Goal: Information Seeking & Learning: Learn about a topic

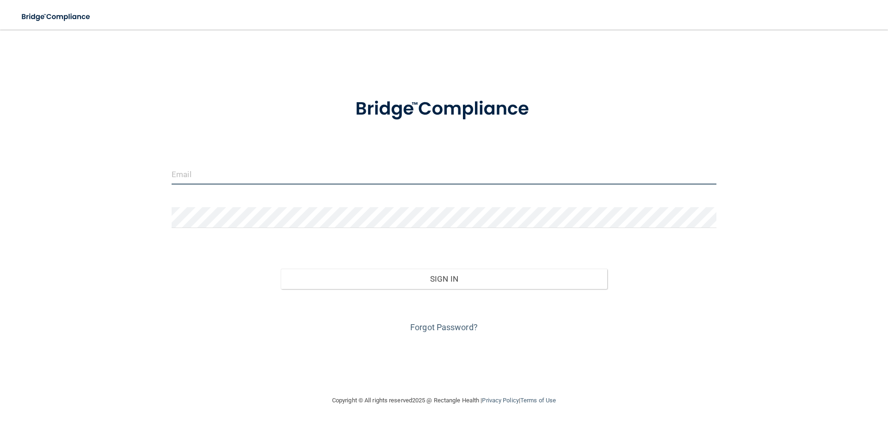
click at [232, 180] on input "email" at bounding box center [444, 174] width 545 height 21
type input "[EMAIL_ADDRESS][DOMAIN_NAME]"
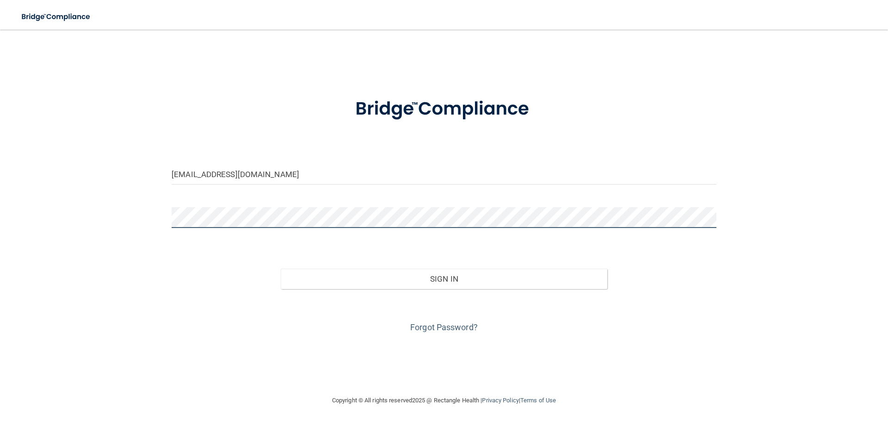
click at [281, 269] on button "Sign In" at bounding box center [444, 279] width 327 height 20
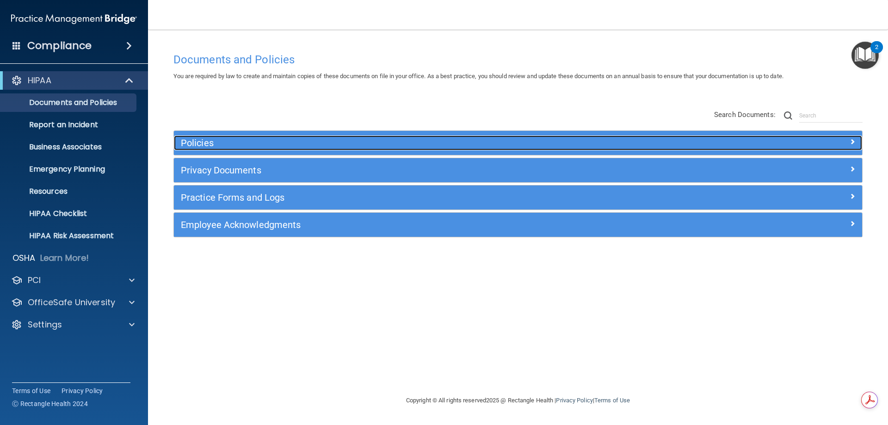
click at [202, 142] on h5 "Policies" at bounding box center [432, 143] width 502 height 10
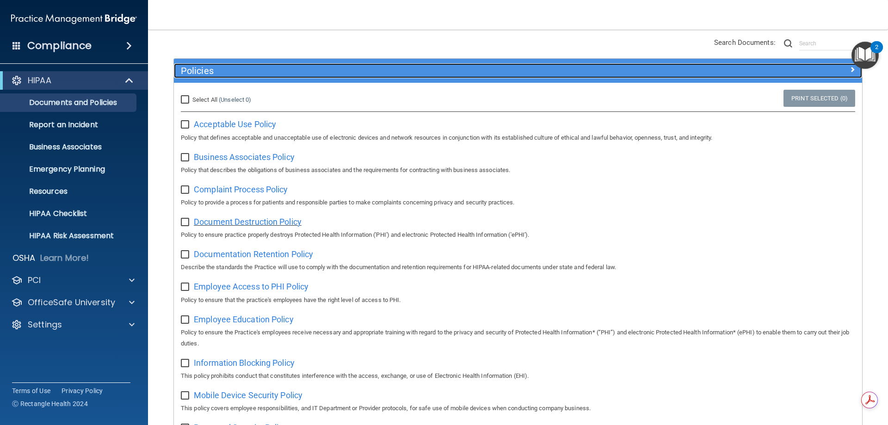
scroll to position [139, 0]
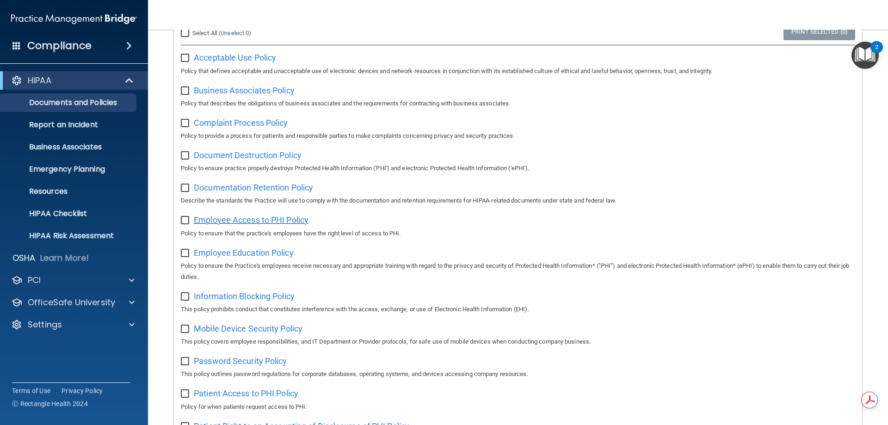
click at [247, 224] on span "Employee Access to PHI Policy" at bounding box center [251, 220] width 115 height 10
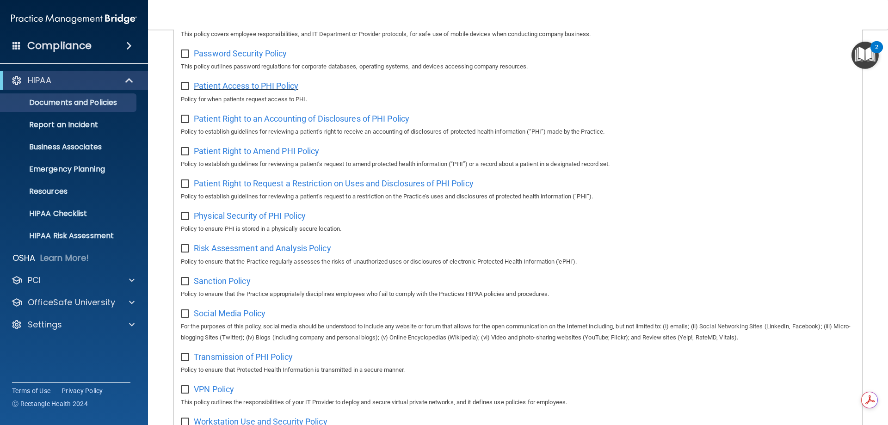
scroll to position [463, 0]
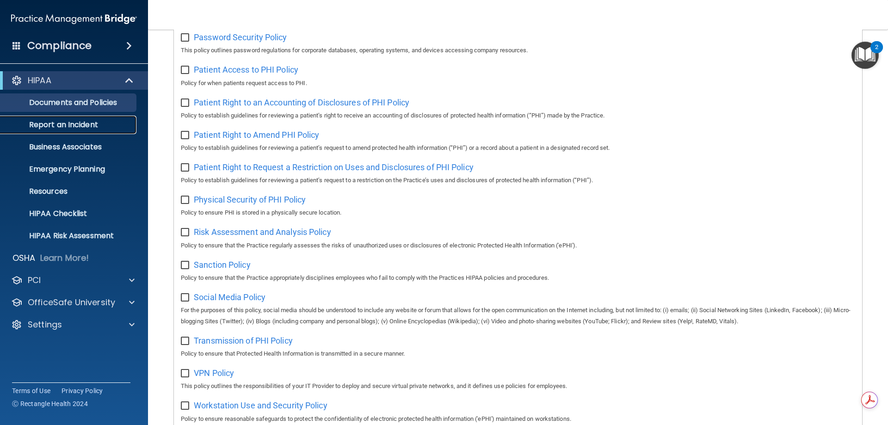
click at [90, 125] on p "Report an Incident" at bounding box center [69, 124] width 126 height 9
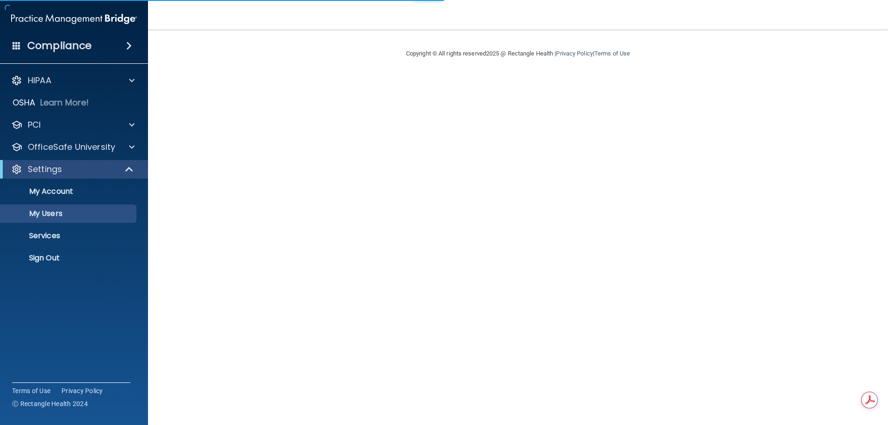
select select "20"
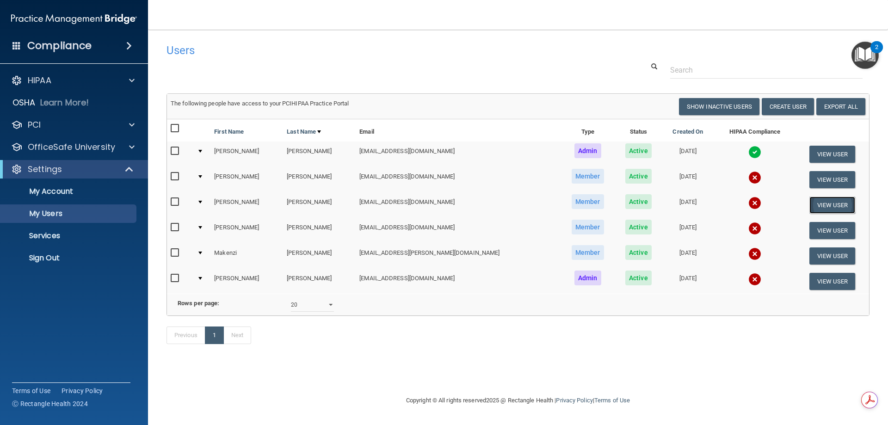
click at [823, 204] on button "View User" at bounding box center [833, 205] width 46 height 17
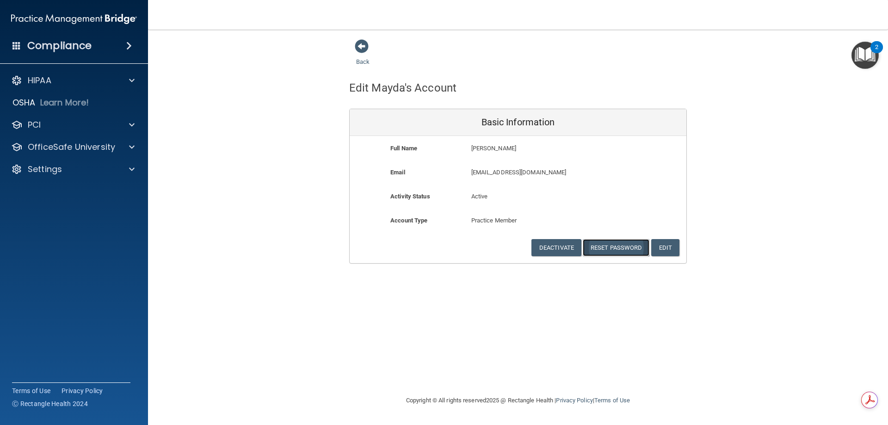
click at [628, 249] on button "Reset Password" at bounding box center [616, 247] width 67 height 17
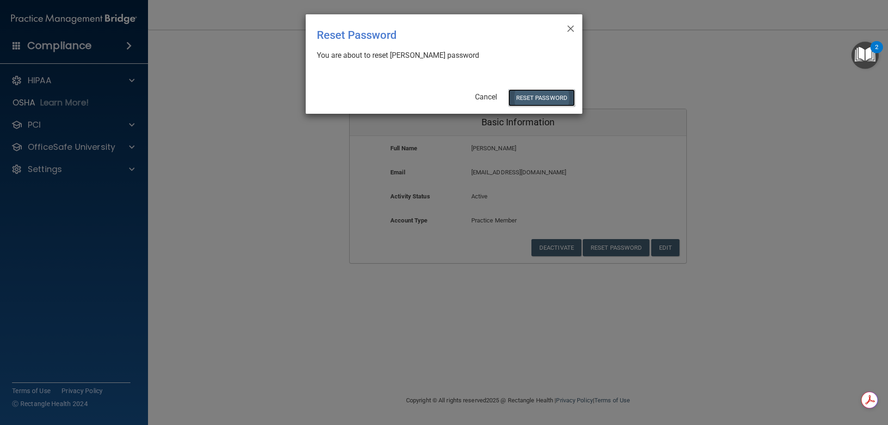
click at [544, 99] on button "Reset Password" at bounding box center [541, 97] width 67 height 17
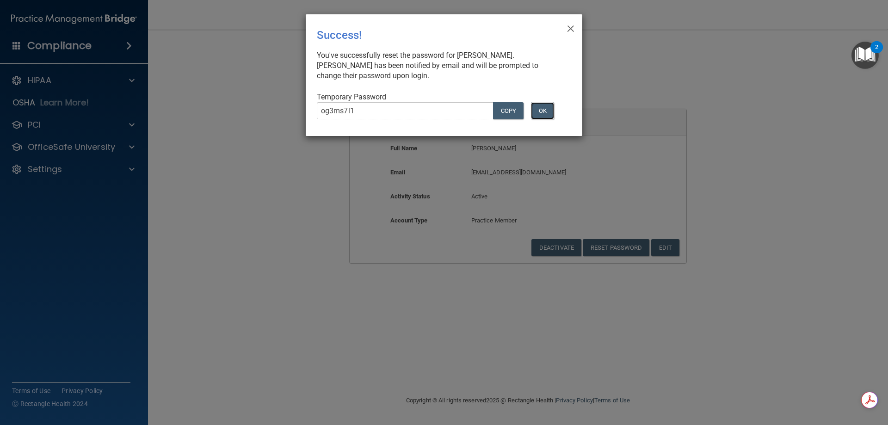
click at [542, 108] on button "OK" at bounding box center [542, 110] width 23 height 17
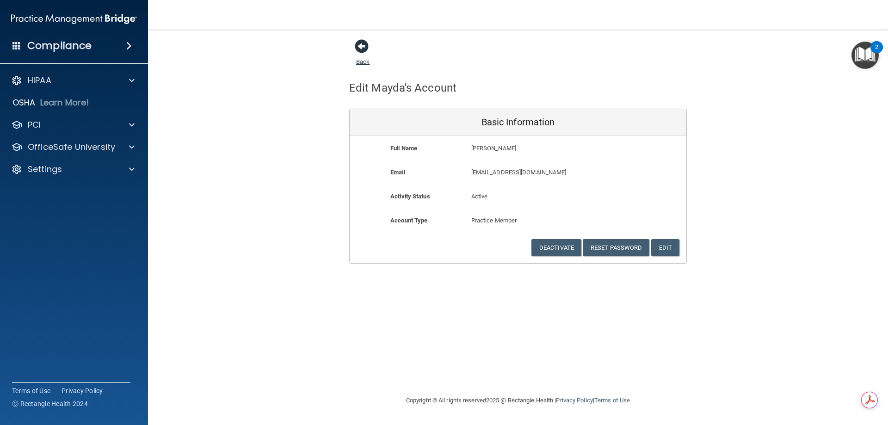
click at [360, 47] on span at bounding box center [362, 46] width 14 height 14
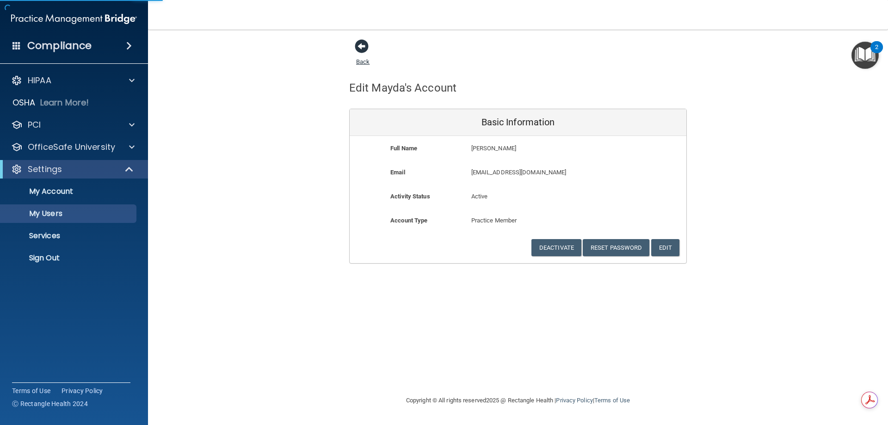
select select "20"
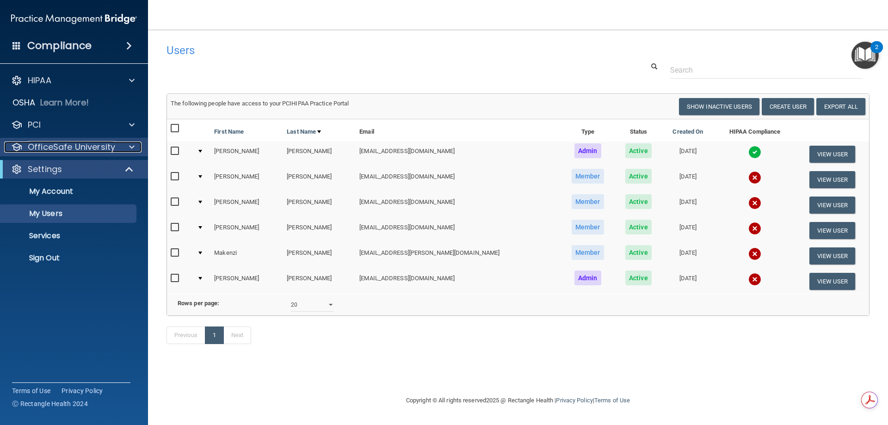
click at [50, 147] on p "OfficeSafe University" at bounding box center [71, 147] width 87 height 11
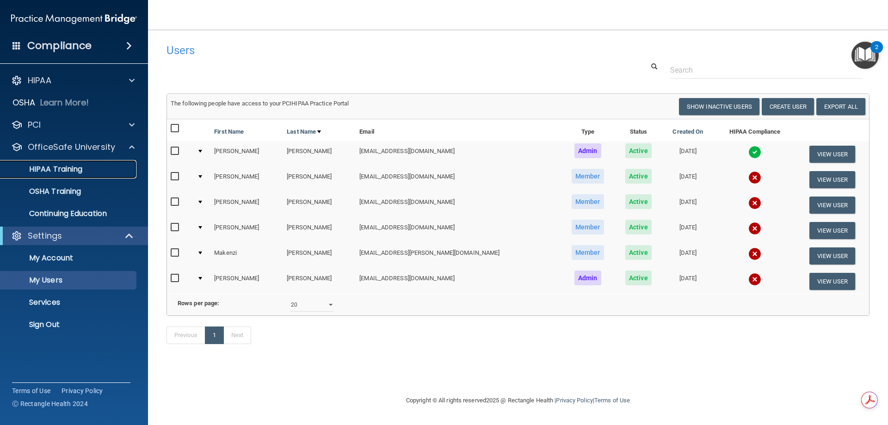
click at [47, 167] on p "HIPAA Training" at bounding box center [44, 169] width 76 height 9
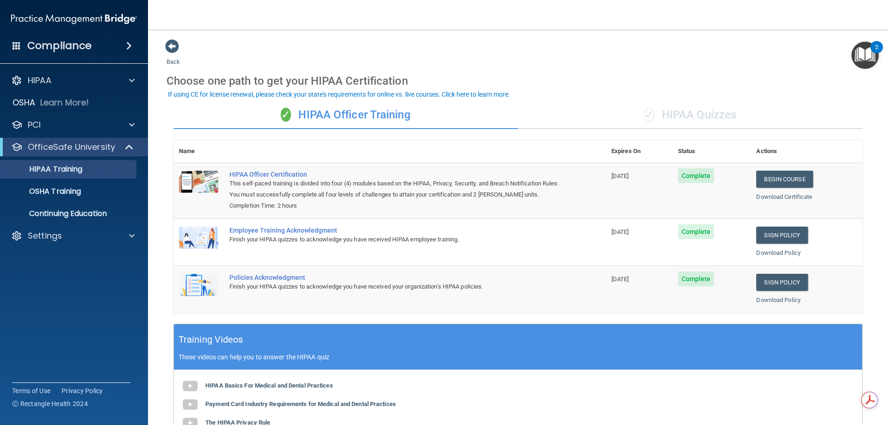
click at [688, 111] on div "✓ HIPAA Quizzes" at bounding box center [690, 115] width 345 height 28
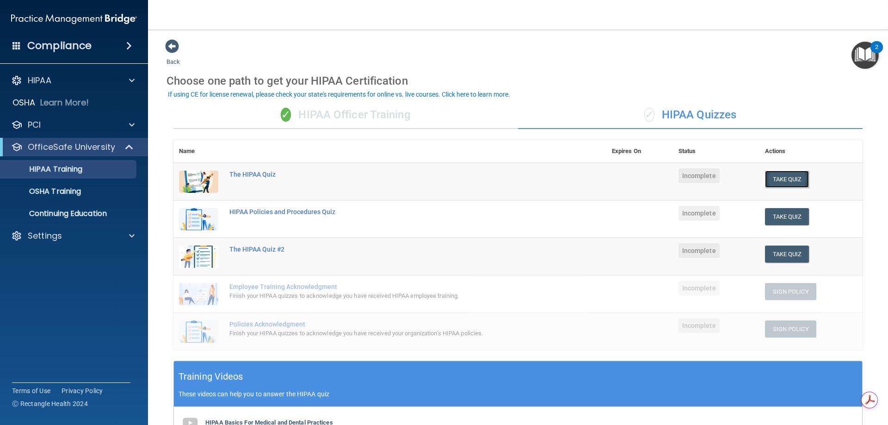
click at [773, 180] on button "Take Quiz" at bounding box center [787, 179] width 44 height 17
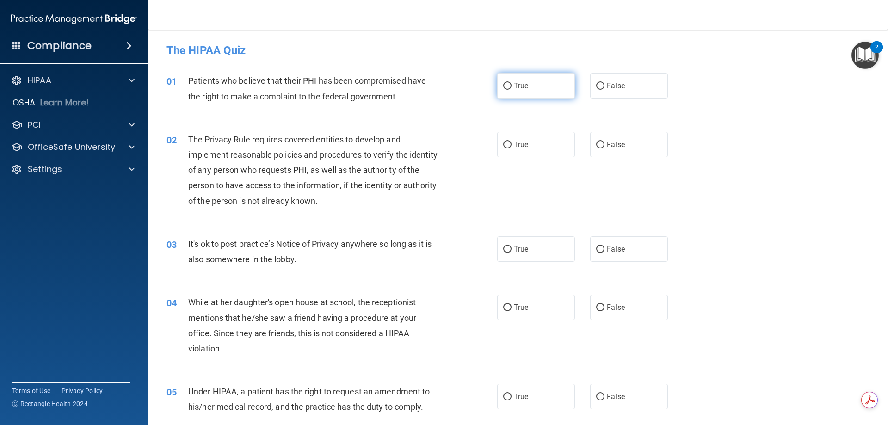
click at [503, 84] on input "True" at bounding box center [507, 86] width 8 height 7
radio input "true"
click at [503, 143] on input "True" at bounding box center [507, 145] width 8 height 7
radio input "true"
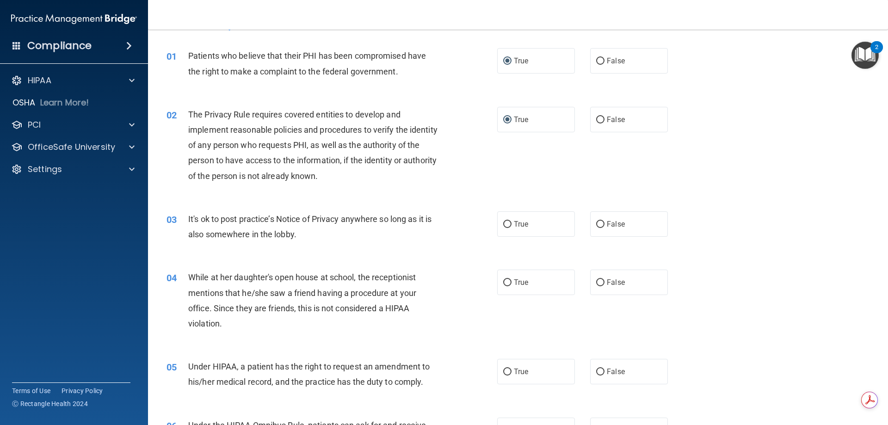
scroll to position [46, 0]
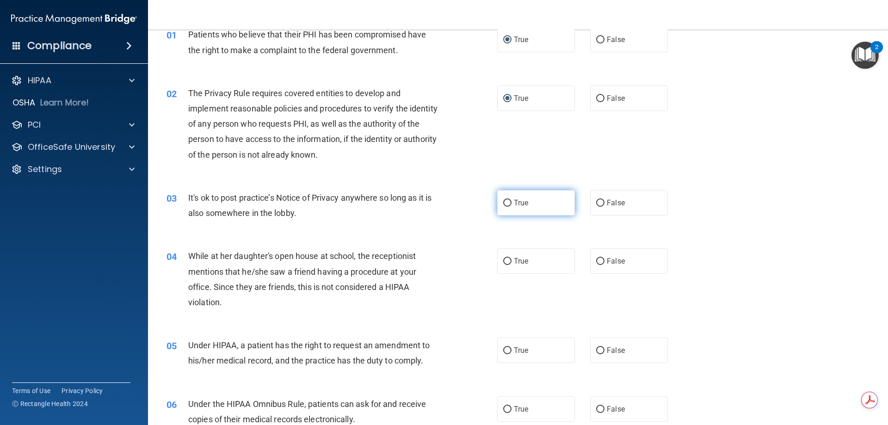
click at [503, 202] on input "True" at bounding box center [507, 203] width 8 height 7
radio input "true"
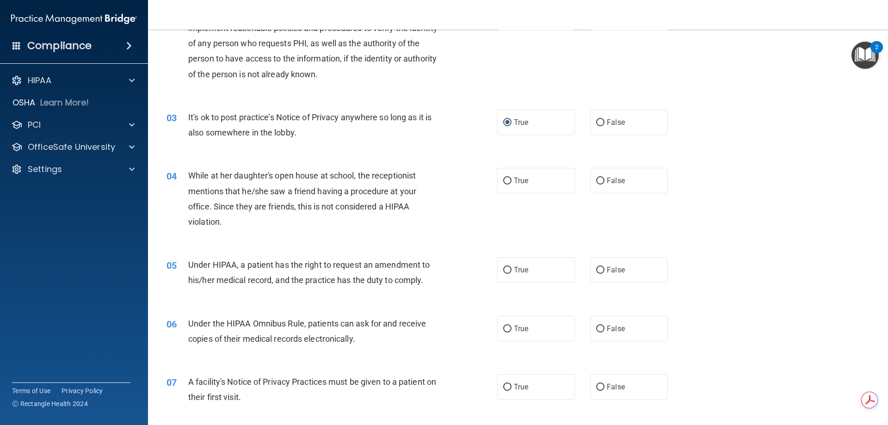
scroll to position [139, 0]
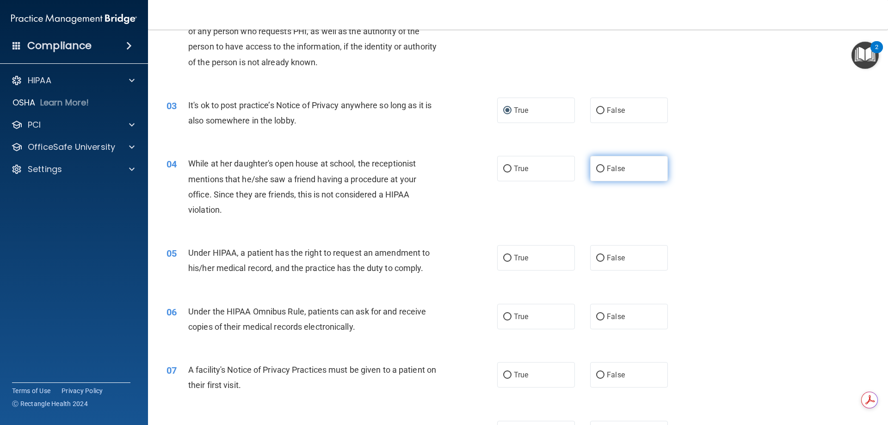
click at [596, 169] on input "False" at bounding box center [600, 169] width 8 height 7
radio input "true"
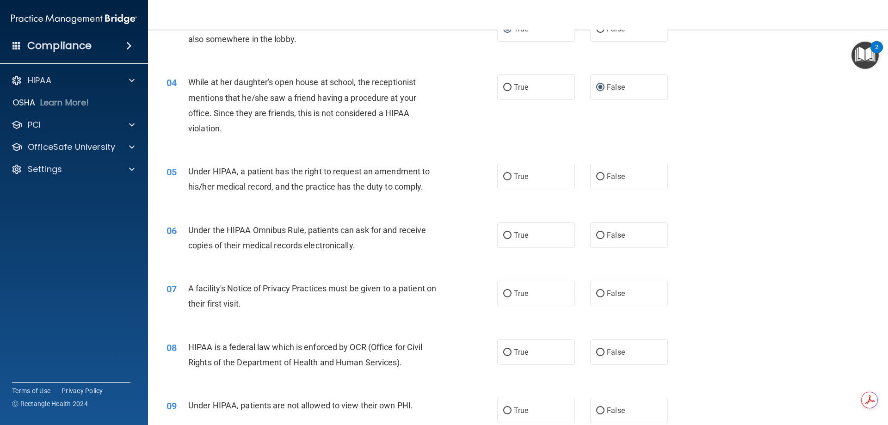
scroll to position [231, 0]
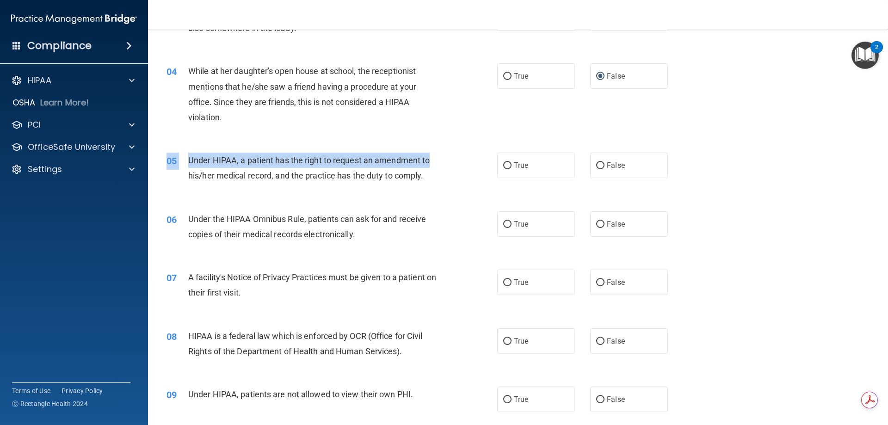
drag, startPoint x: 428, startPoint y: 159, endPoint x: 344, endPoint y: 172, distance: 85.2
click at [419, 194] on div "05 Under HIPAA, a patient has the right to request an amendment to his/her medi…" at bounding box center [518, 170] width 717 height 58
click at [191, 157] on span "Under HIPAA, a patient has the right to request an amendment to his/her medical…" at bounding box center [308, 167] width 241 height 25
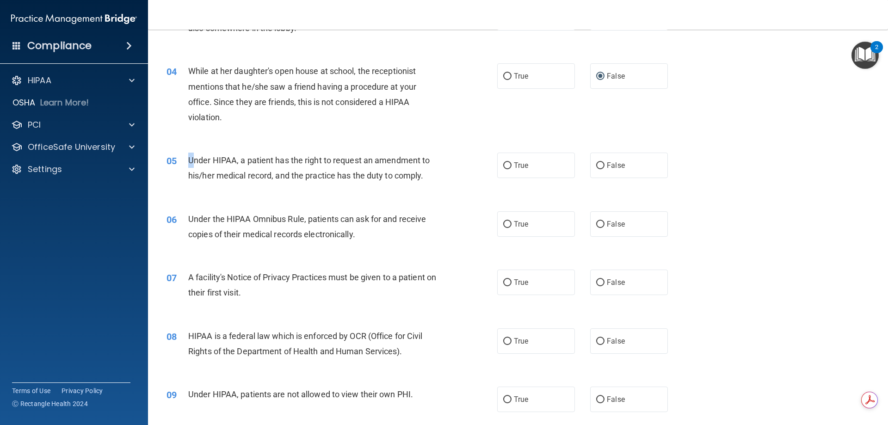
drag, startPoint x: 187, startPoint y: 158, endPoint x: 194, endPoint y: 157, distance: 7.5
click at [194, 157] on div "05 Under HIPAA, a patient has the right to request an amendment to his/her medi…" at bounding box center [332, 170] width 359 height 35
click at [167, 173] on div "05 Under HIPAA, a patient has the right to request an amendment to his/her medi…" at bounding box center [332, 170] width 359 height 35
click at [189, 161] on span "Under HIPAA, a patient has the right to request an amendment to his/her medical…" at bounding box center [308, 167] width 241 height 25
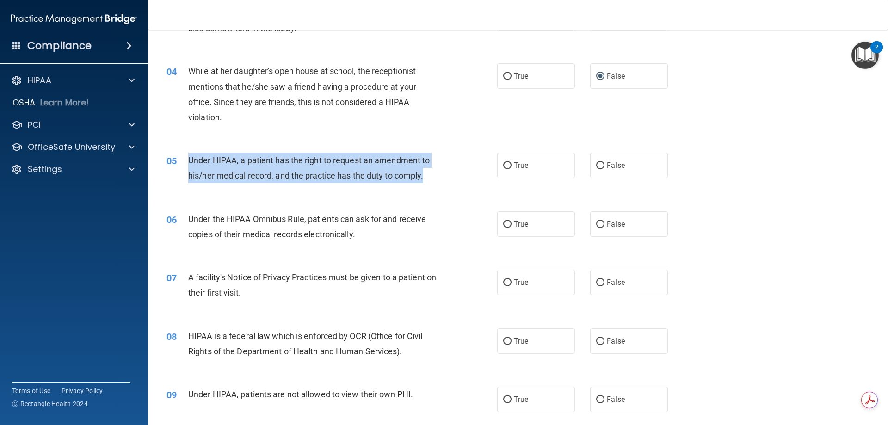
drag, startPoint x: 188, startPoint y: 159, endPoint x: 426, endPoint y: 178, distance: 238.5
click at [426, 178] on div "Under HIPAA, a patient has the right to request an amendment to his/her medical…" at bounding box center [317, 168] width 259 height 31
copy span "Under HIPAA, a patient has the right to request an amendment to his/her medical…"
click at [504, 164] on input "True" at bounding box center [507, 165] width 8 height 7
radio input "true"
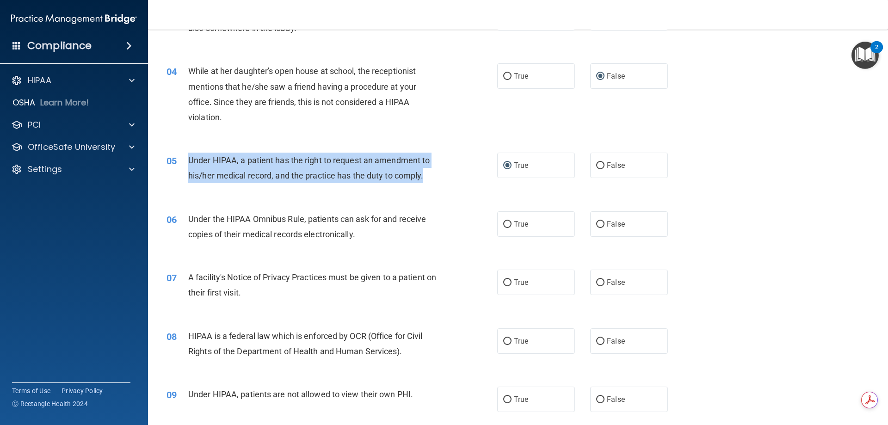
click at [391, 185] on div "05 Under HIPAA, a patient has the right to request an amendment to his/her medi…" at bounding box center [332, 170] width 359 height 35
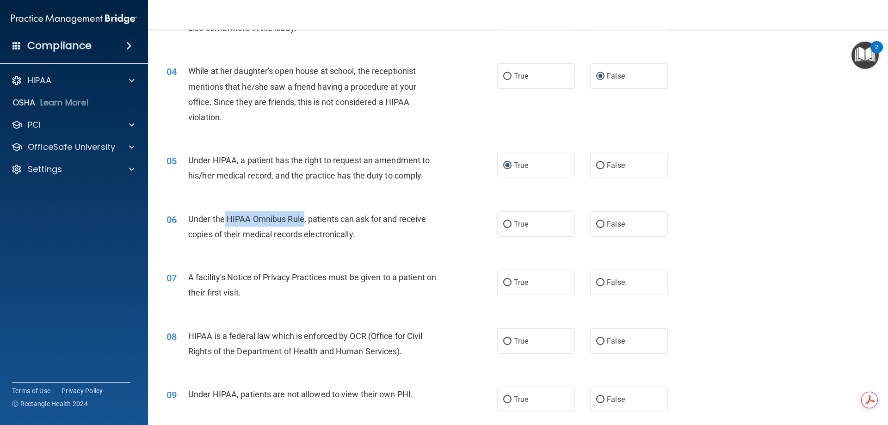
drag, startPoint x: 303, startPoint y: 219, endPoint x: 225, endPoint y: 219, distance: 78.6
click at [225, 219] on span "Under the HIPAA Omnibus Rule, patients can ask for and receive copies of their …" at bounding box center [307, 226] width 238 height 25
copy span "HIPAA Omnibus Rule"
click at [418, 225] on div "Under the HIPAA Omnibus Rule, patients can ask for and receive copies of their …" at bounding box center [317, 226] width 259 height 31
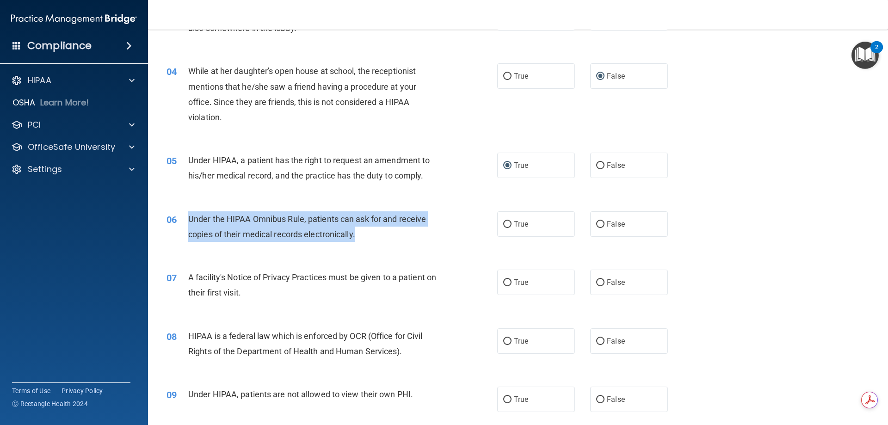
drag, startPoint x: 187, startPoint y: 218, endPoint x: 412, endPoint y: 231, distance: 225.2
click at [412, 231] on div "06 Under the HIPAA Omnibus Rule, patients can ask for and receive copies of the…" at bounding box center [332, 228] width 359 height 35
copy div "Under the HIPAA Omnibus Rule, patients can ask for and receive copies of their …"
click at [507, 223] on input "True" at bounding box center [507, 224] width 8 height 7
radio input "true"
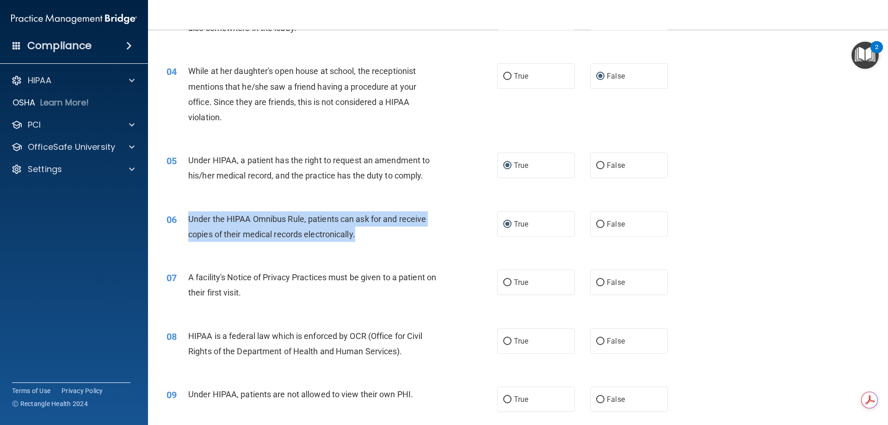
click at [371, 237] on div "Under the HIPAA Omnibus Rule, patients can ask for and receive copies of their …" at bounding box center [317, 226] width 259 height 31
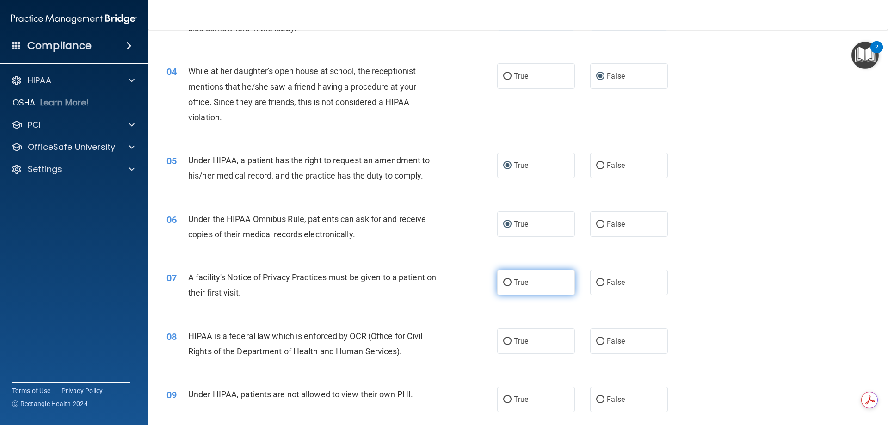
click at [504, 281] on input "True" at bounding box center [507, 282] width 8 height 7
radio input "true"
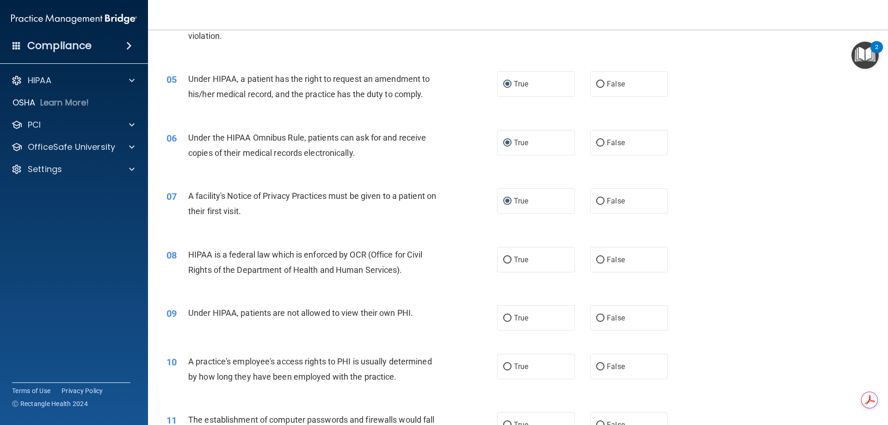
scroll to position [324, 0]
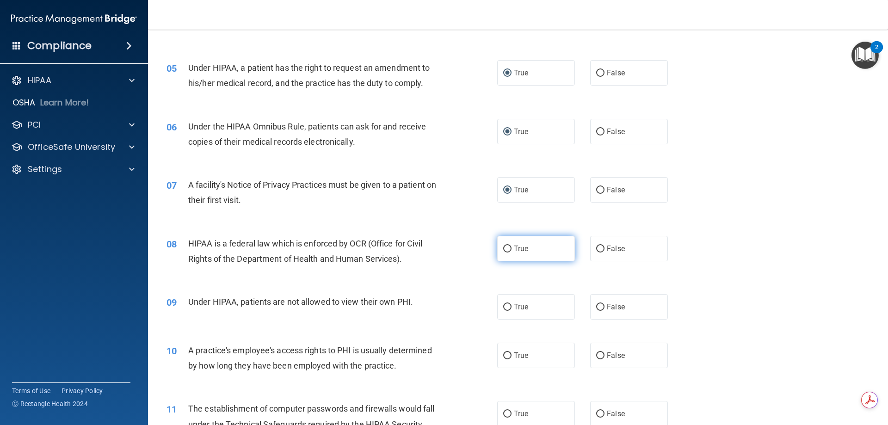
click at [506, 247] on input "True" at bounding box center [507, 249] width 8 height 7
radio input "true"
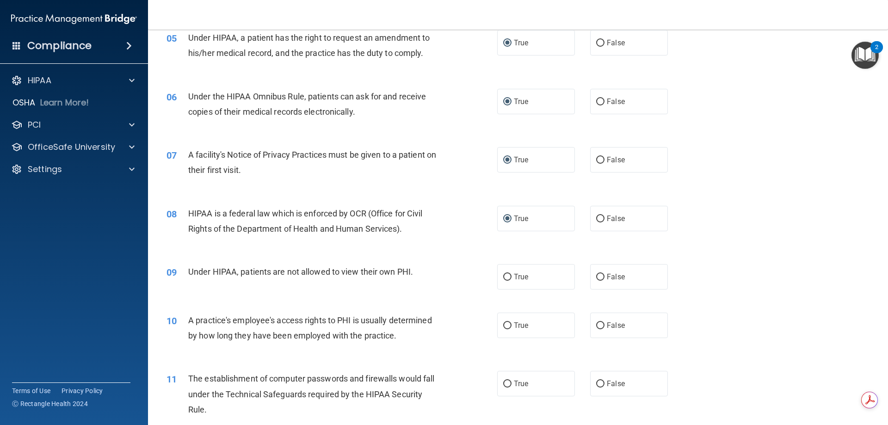
scroll to position [370, 0]
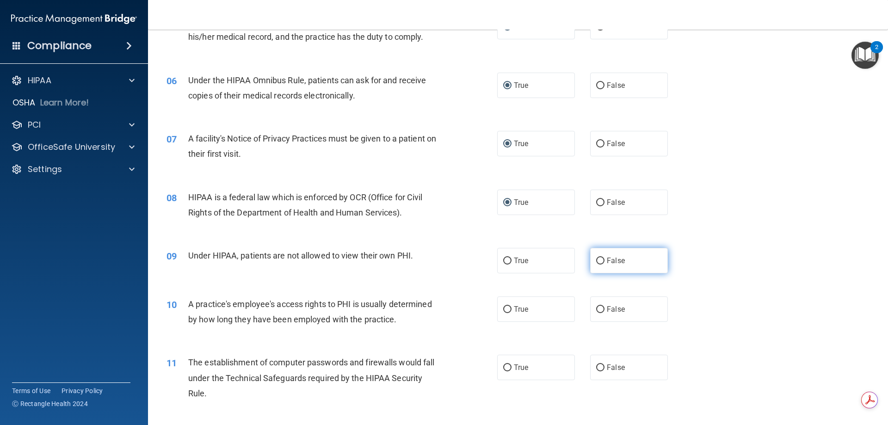
click at [599, 255] on label "False" at bounding box center [629, 260] width 78 height 25
click at [599, 258] on input "False" at bounding box center [600, 261] width 8 height 7
radio input "true"
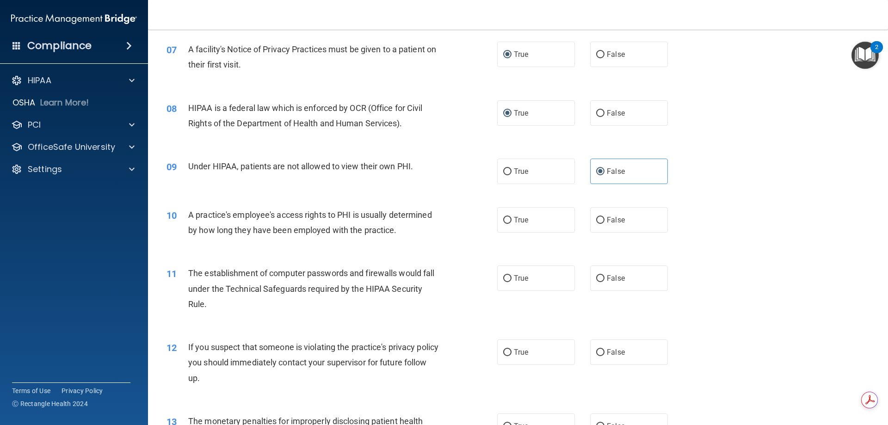
scroll to position [463, 0]
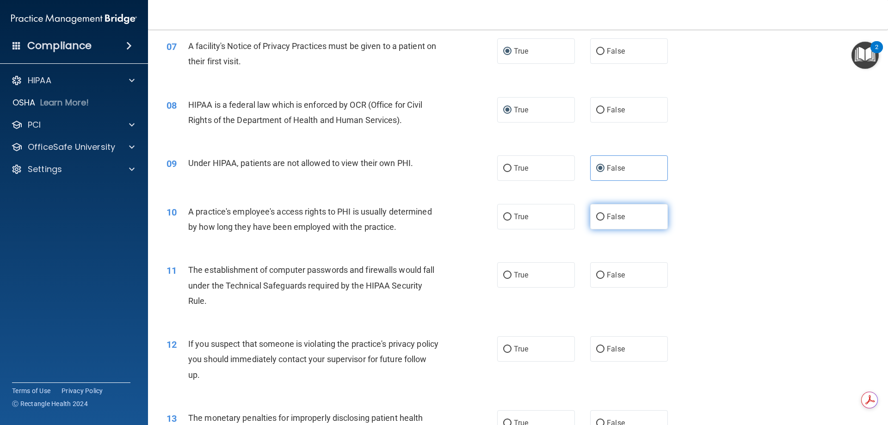
click at [596, 216] on input "False" at bounding box center [600, 217] width 8 height 7
radio input "true"
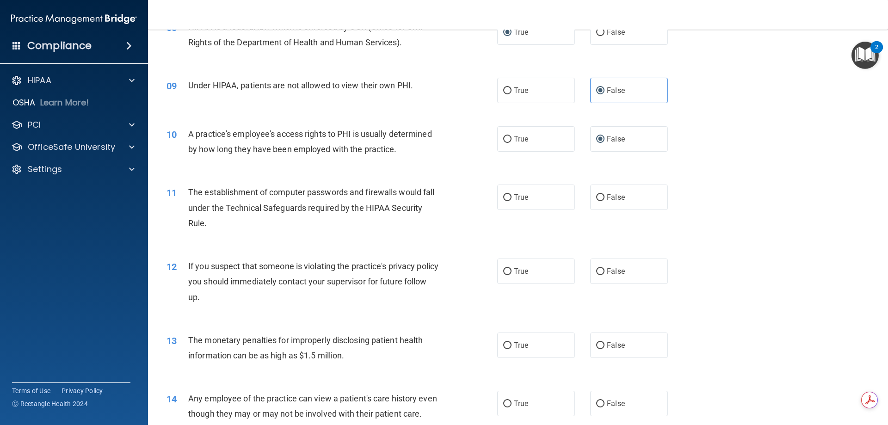
scroll to position [555, 0]
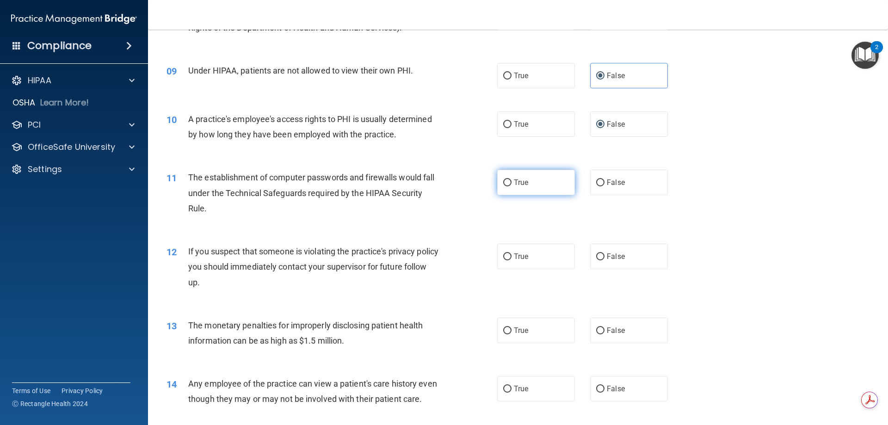
click at [506, 182] on input "True" at bounding box center [507, 182] width 8 height 7
radio input "true"
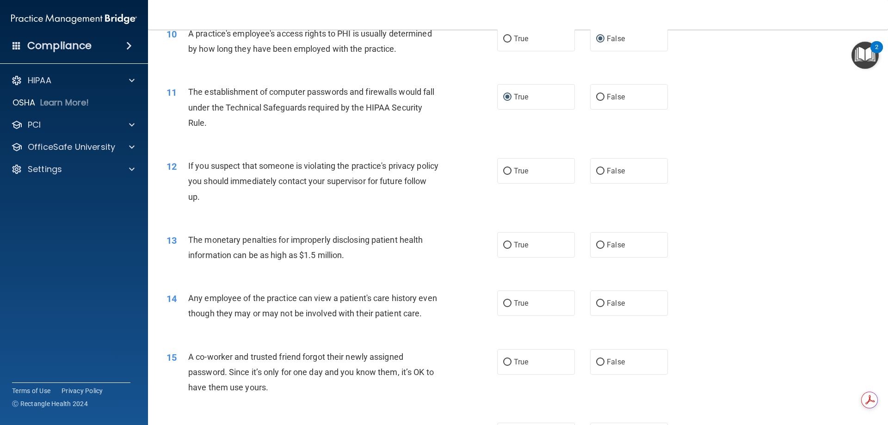
scroll to position [648, 0]
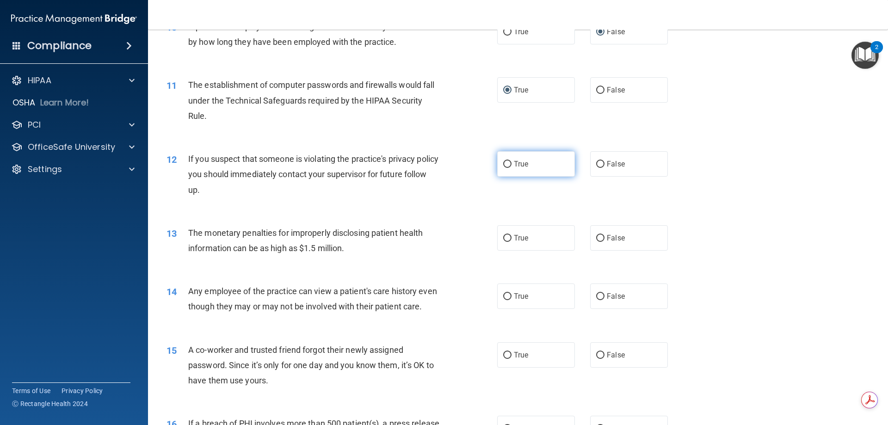
click at [504, 164] on input "True" at bounding box center [507, 164] width 8 height 7
radio input "true"
click at [504, 237] on input "True" at bounding box center [507, 238] width 8 height 7
radio input "true"
click at [596, 294] on input "False" at bounding box center [600, 296] width 8 height 7
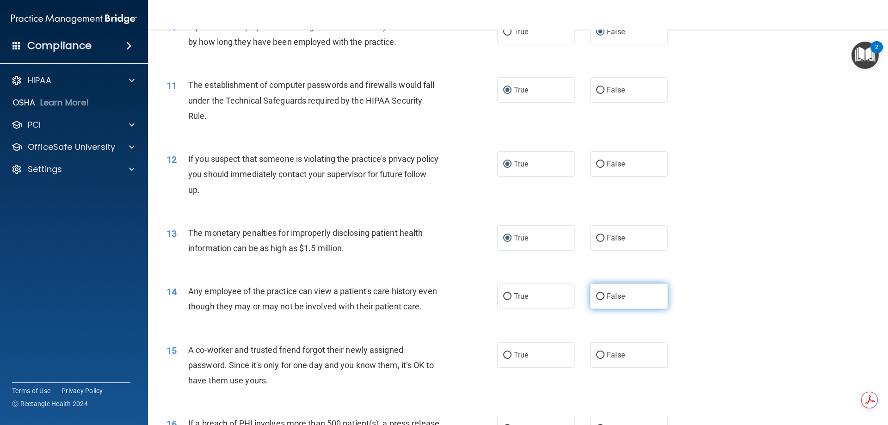
radio input "true"
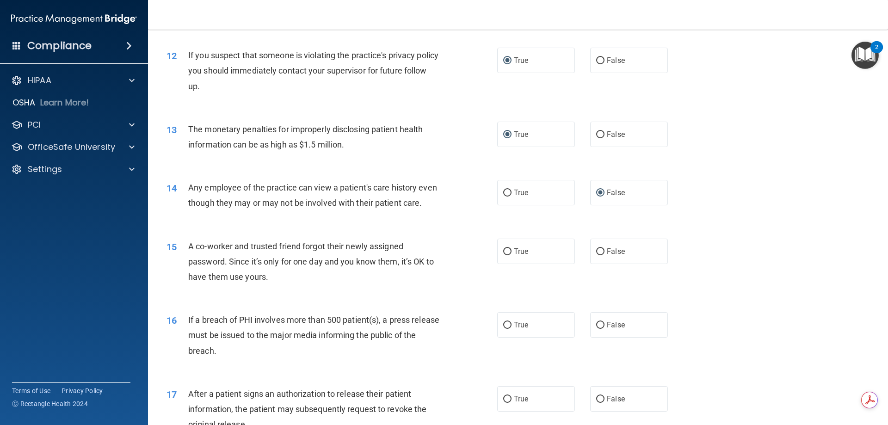
scroll to position [833, 0]
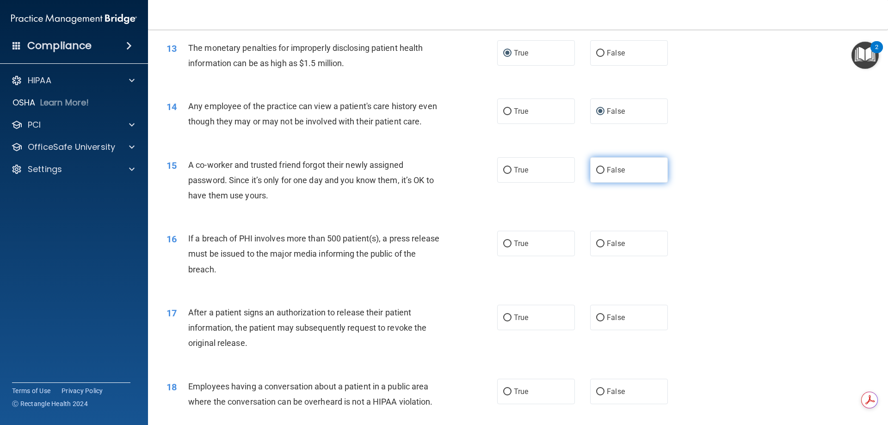
click at [596, 174] on input "False" at bounding box center [600, 170] width 8 height 7
radio input "true"
click at [503, 247] on input "True" at bounding box center [507, 244] width 8 height 7
radio input "true"
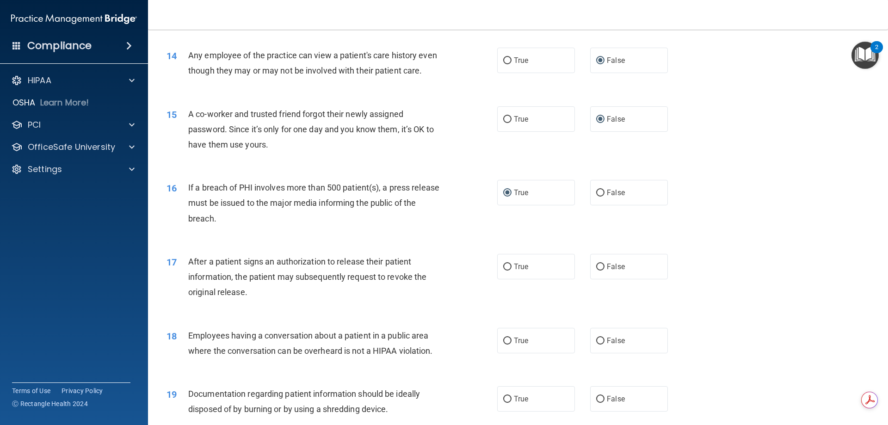
scroll to position [925, 0]
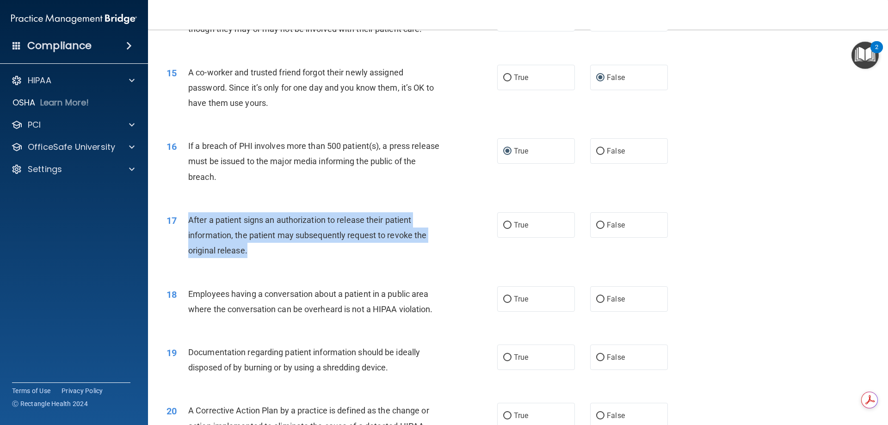
drag, startPoint x: 190, startPoint y: 234, endPoint x: 427, endPoint y: 262, distance: 239.4
click at [427, 259] on div "After a patient signs an authorization to release their patient information, th…" at bounding box center [317, 235] width 259 height 46
copy span "After a patient signs an authorization to release their patient information, th…"
click at [503, 229] on input "True" at bounding box center [507, 225] width 8 height 7
radio input "true"
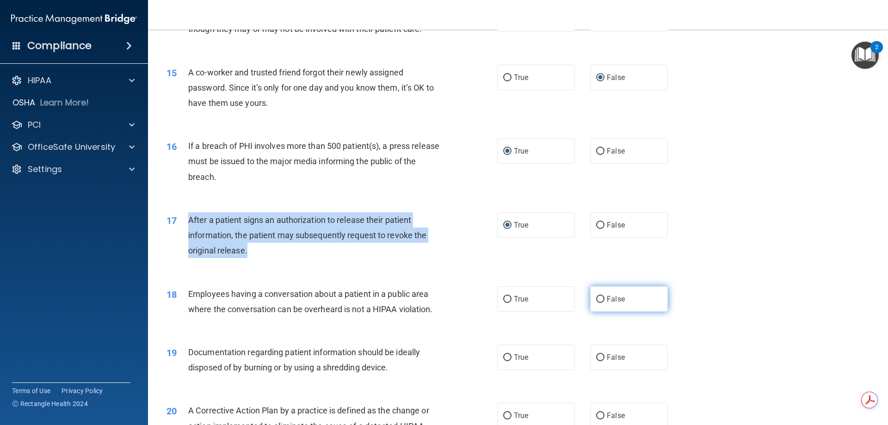
click at [596, 303] on input "False" at bounding box center [600, 299] width 8 height 7
radio input "true"
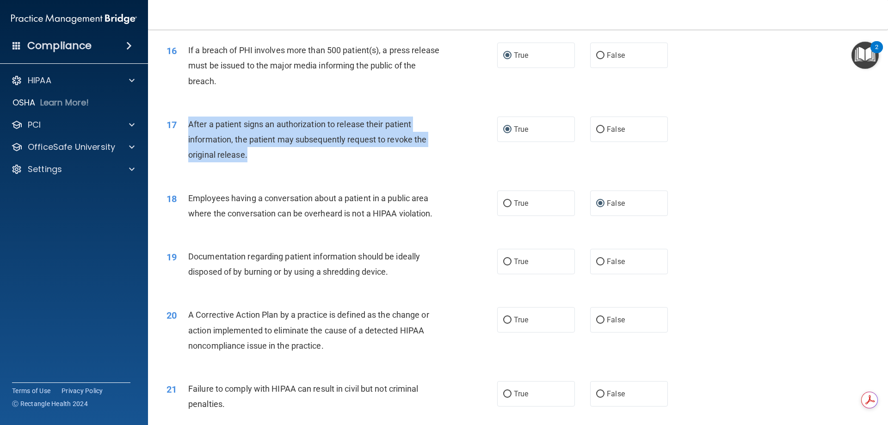
scroll to position [1064, 0]
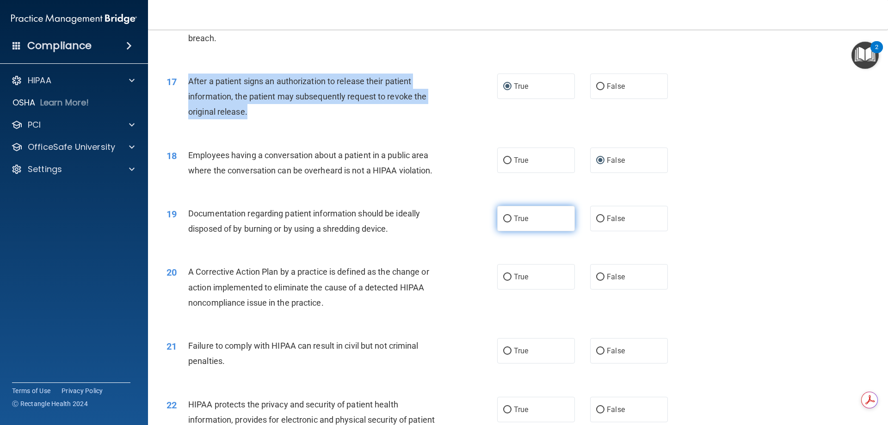
click at [504, 223] on input "True" at bounding box center [507, 219] width 8 height 7
radio input "true"
click at [503, 281] on input "True" at bounding box center [507, 277] width 8 height 7
radio input "true"
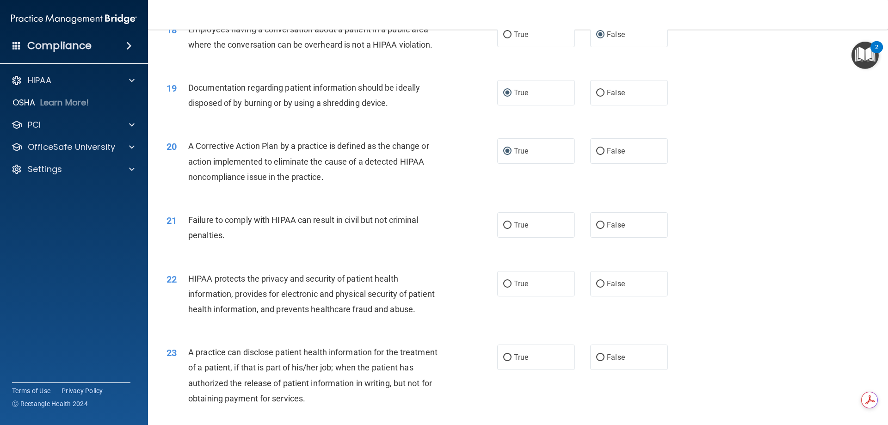
scroll to position [1203, 0]
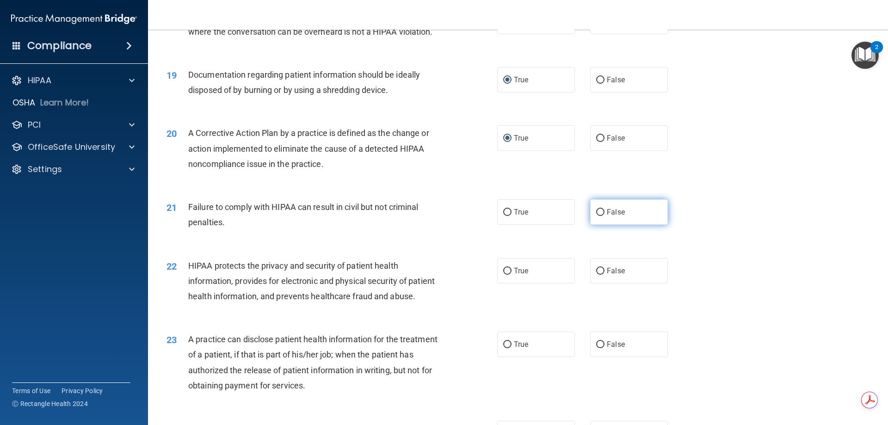
click at [596, 216] on input "False" at bounding box center [600, 212] width 8 height 7
radio input "true"
click at [503, 275] on input "True" at bounding box center [507, 271] width 8 height 7
radio input "true"
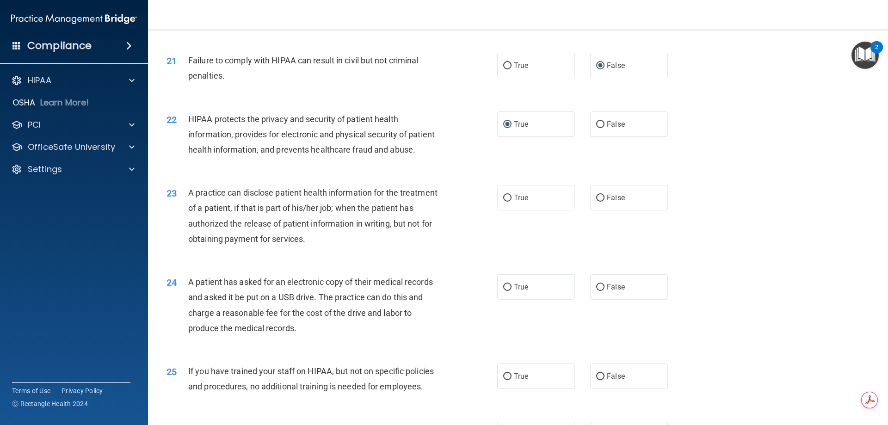
scroll to position [1348, 0]
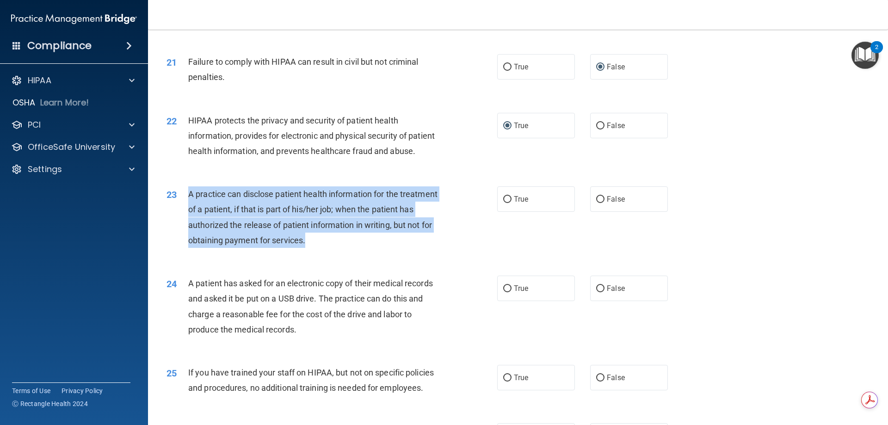
drag, startPoint x: 187, startPoint y: 223, endPoint x: 326, endPoint y: 250, distance: 141.4
click at [437, 253] on div "23 A practice can disclose patient health information for the treatment of a pa…" at bounding box center [332, 219] width 359 height 66
copy div "A practice can disclose patient health information for the treatment of a patie…"
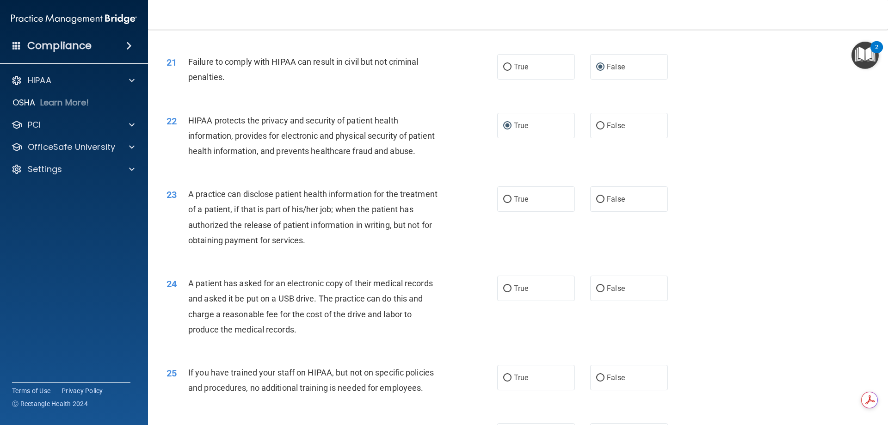
click at [383, 264] on div "23 A practice can disclose patient health information for the treatment of a pa…" at bounding box center [518, 219] width 717 height 89
click at [596, 203] on input "False" at bounding box center [600, 199] width 8 height 7
radio input "true"
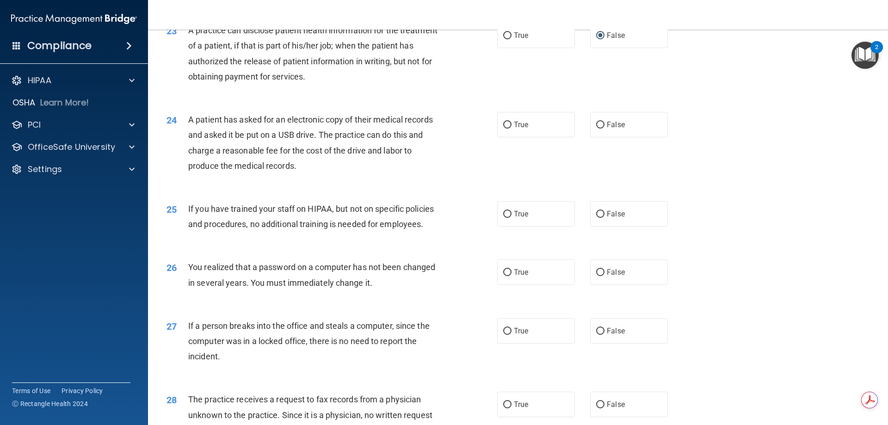
scroll to position [1533, 0]
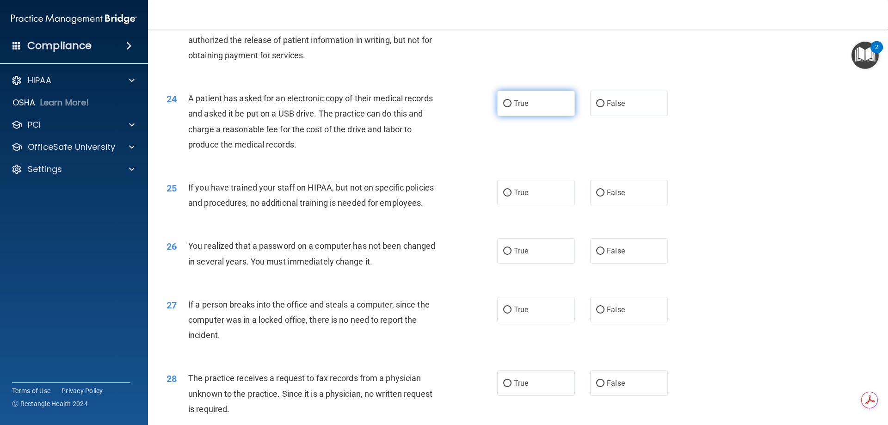
click at [503, 107] on input "True" at bounding box center [507, 103] width 8 height 7
radio input "true"
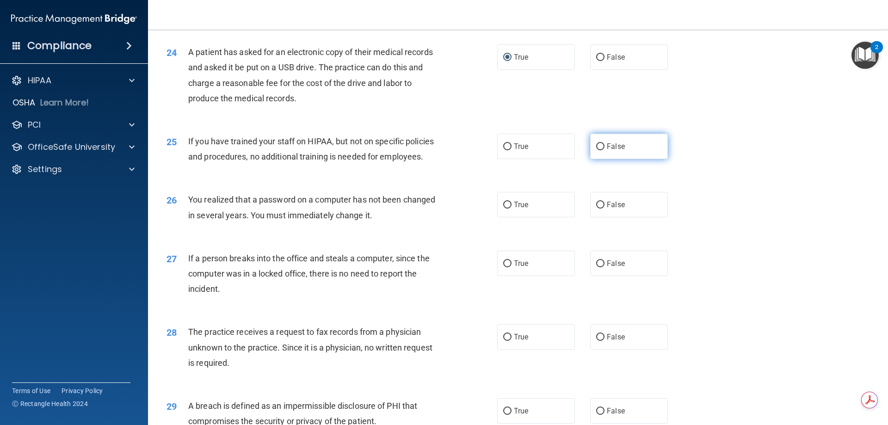
click at [598, 150] on input "False" at bounding box center [600, 146] width 8 height 7
radio input "true"
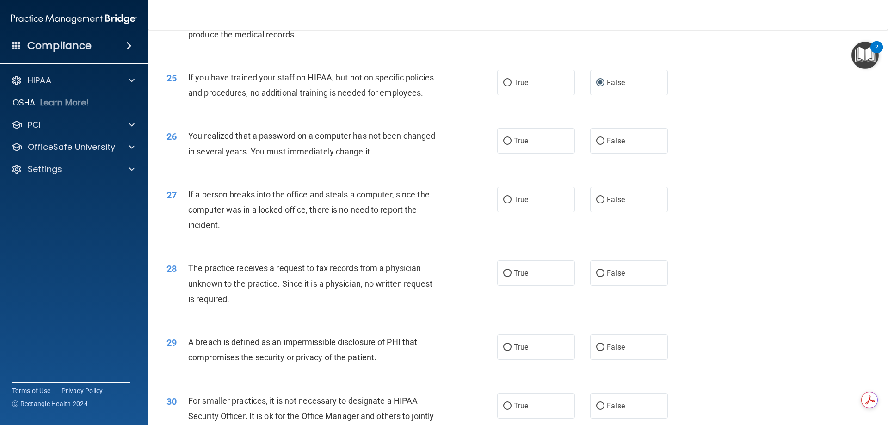
scroll to position [1672, 0]
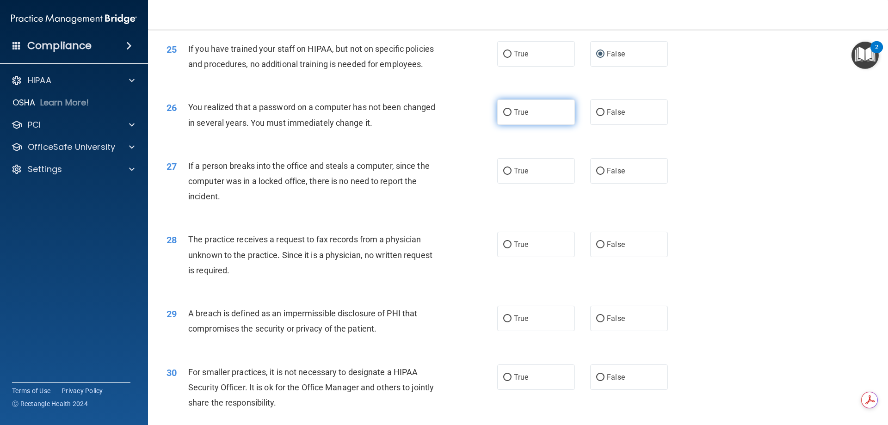
click at [503, 116] on input "True" at bounding box center [507, 112] width 8 height 7
radio input "true"
click at [596, 175] on input "False" at bounding box center [600, 171] width 8 height 7
radio input "true"
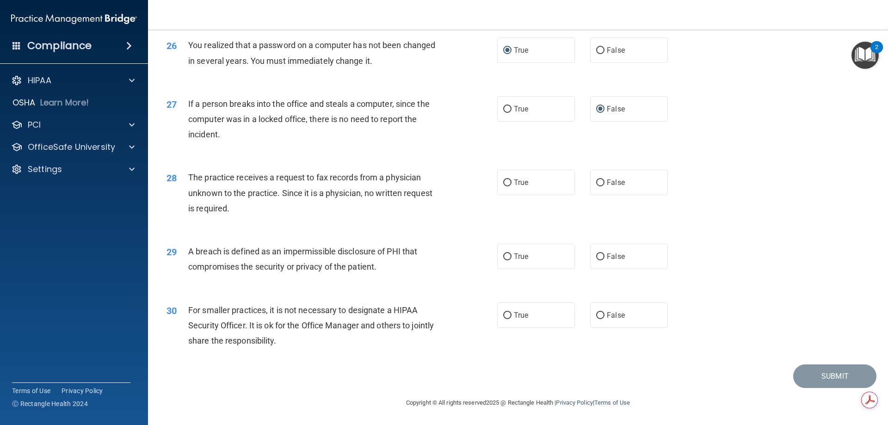
scroll to position [1764, 0]
click at [596, 182] on input "False" at bounding box center [600, 182] width 8 height 7
radio input "true"
click at [503, 258] on input "True" at bounding box center [507, 257] width 8 height 7
radio input "true"
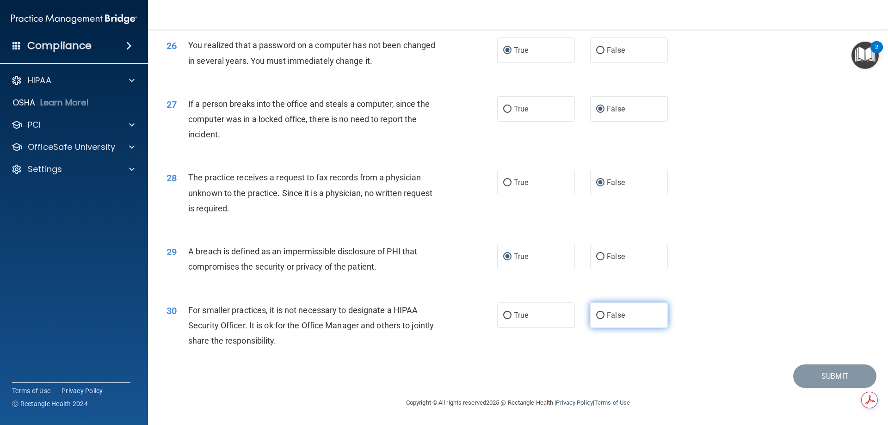
click at [596, 315] on input "False" at bounding box center [600, 315] width 8 height 7
radio input "true"
click at [816, 376] on button "Submit" at bounding box center [834, 377] width 83 height 24
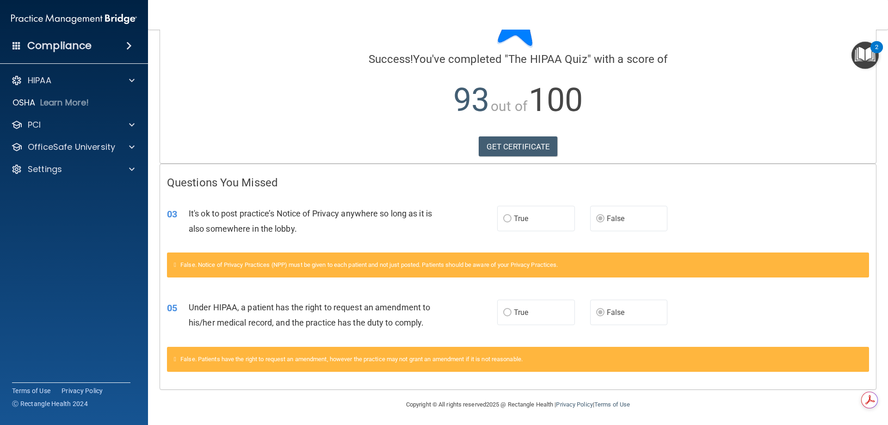
scroll to position [56, 0]
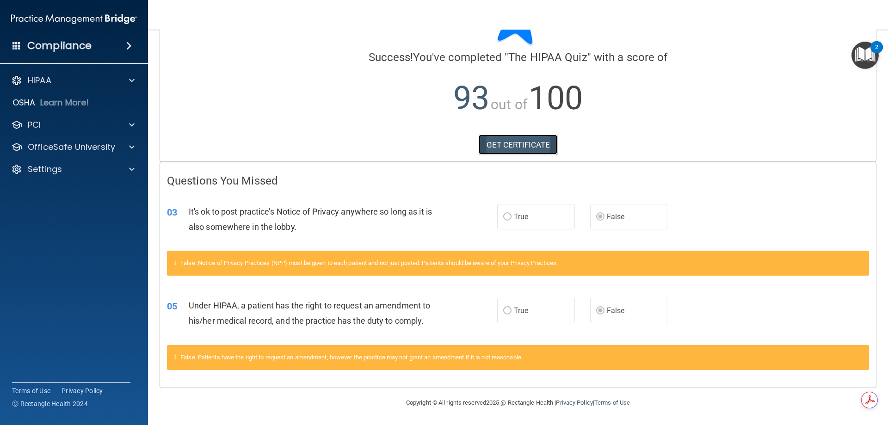
click at [530, 142] on link "GET CERTIFICATE" at bounding box center [518, 145] width 79 height 20
click at [32, 82] on p "HIPAA" at bounding box center [40, 80] width 24 height 11
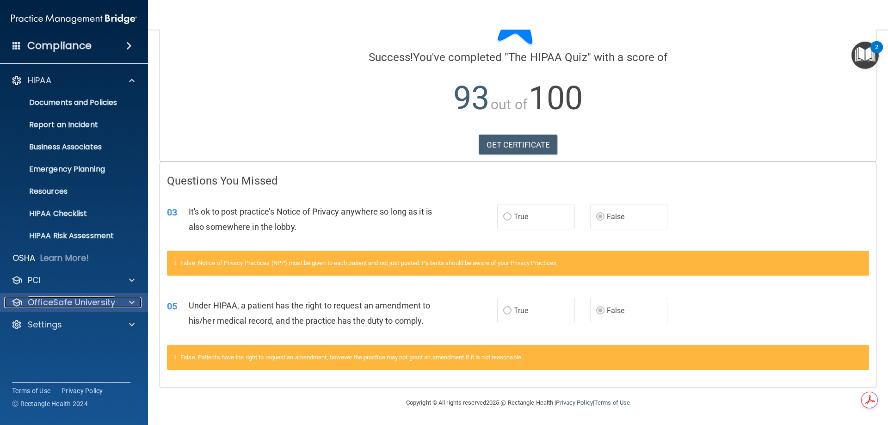
click at [42, 299] on p "OfficeSafe University" at bounding box center [71, 302] width 87 height 11
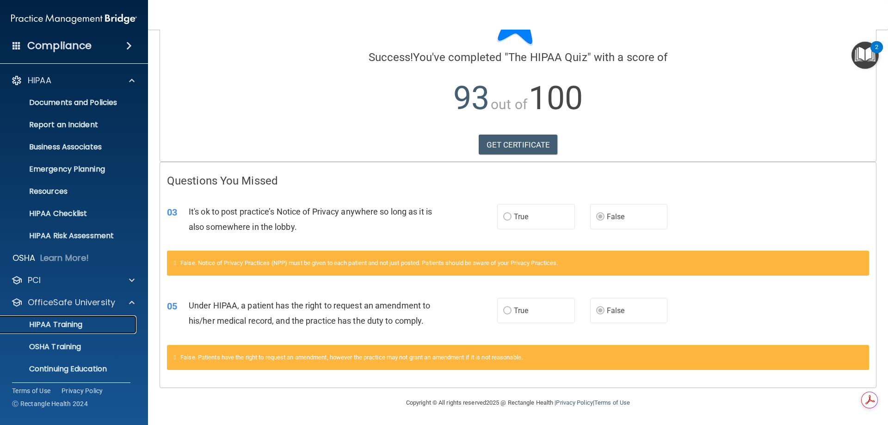
click at [46, 325] on p "HIPAA Training" at bounding box center [44, 324] width 76 height 9
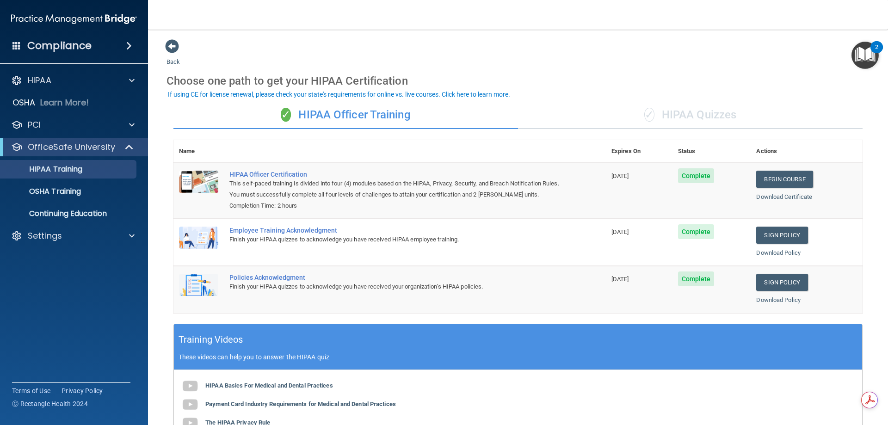
click at [705, 117] on div "✓ HIPAA Quizzes" at bounding box center [690, 115] width 345 height 28
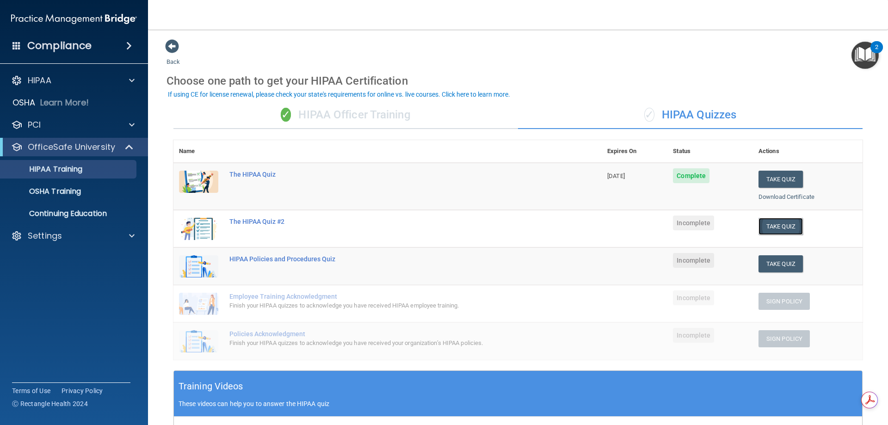
click at [770, 228] on button "Take Quiz" at bounding box center [781, 226] width 44 height 17
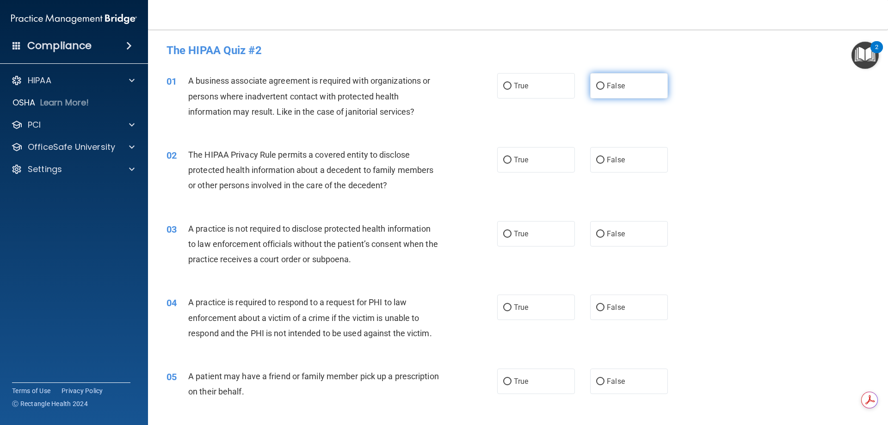
click at [596, 86] on input "False" at bounding box center [600, 86] width 8 height 7
radio input "true"
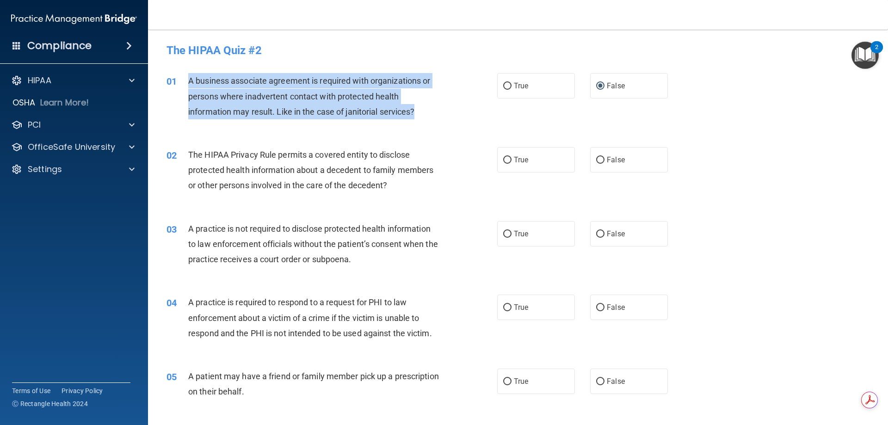
drag, startPoint x: 189, startPoint y: 79, endPoint x: 463, endPoint y: 117, distance: 277.1
click at [463, 117] on div "01 A business associate agreement is required with organizations or persons whe…" at bounding box center [332, 98] width 359 height 51
copy span "A business associate agreement is required with organizations or persons where …"
click at [300, 111] on span "A business associate agreement is required with organizations or persons where …" at bounding box center [309, 96] width 242 height 40
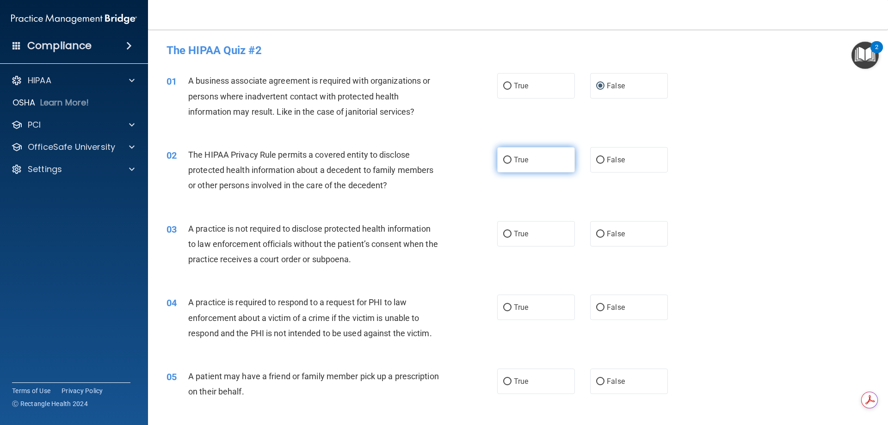
click at [503, 157] on input "True" at bounding box center [507, 160] width 8 height 7
radio input "true"
click at [596, 233] on input "False" at bounding box center [600, 234] width 8 height 7
radio input "true"
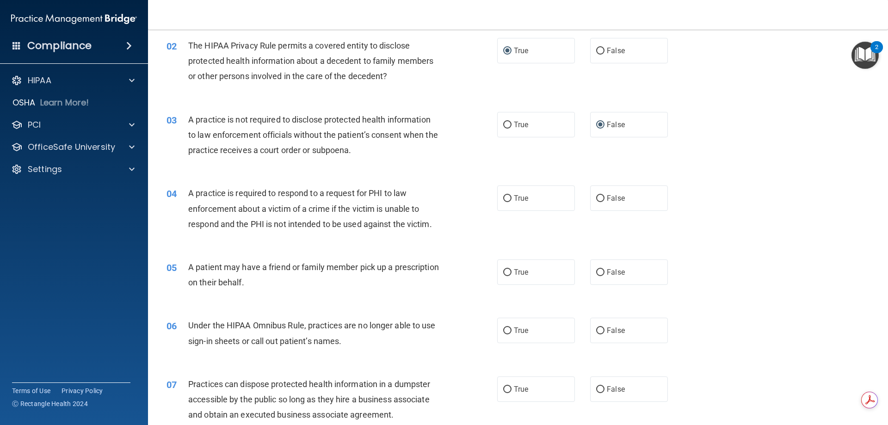
scroll to position [185, 0]
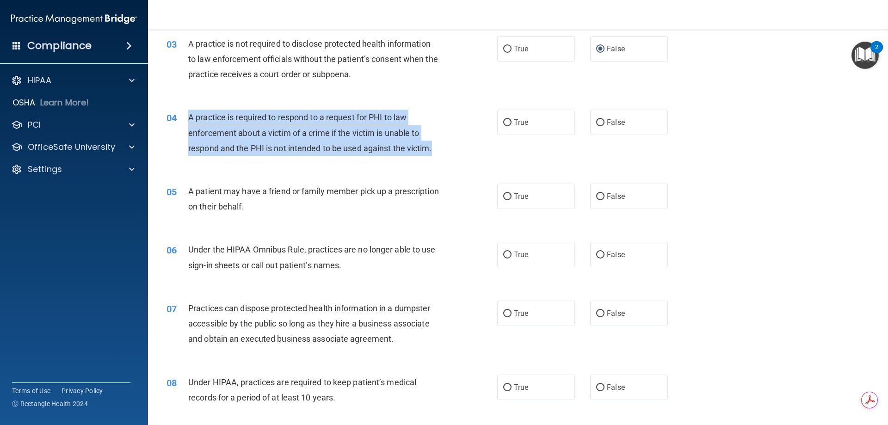
drag, startPoint x: 189, startPoint y: 116, endPoint x: 437, endPoint y: 147, distance: 250.3
click at [437, 147] on div "A practice is required to respond to a request for PHI to law enforcement about…" at bounding box center [317, 133] width 259 height 46
copy span "A practice is required to respond to a request for PHI to law enforcement about…"
click at [504, 122] on input "True" at bounding box center [507, 122] width 8 height 7
radio input "true"
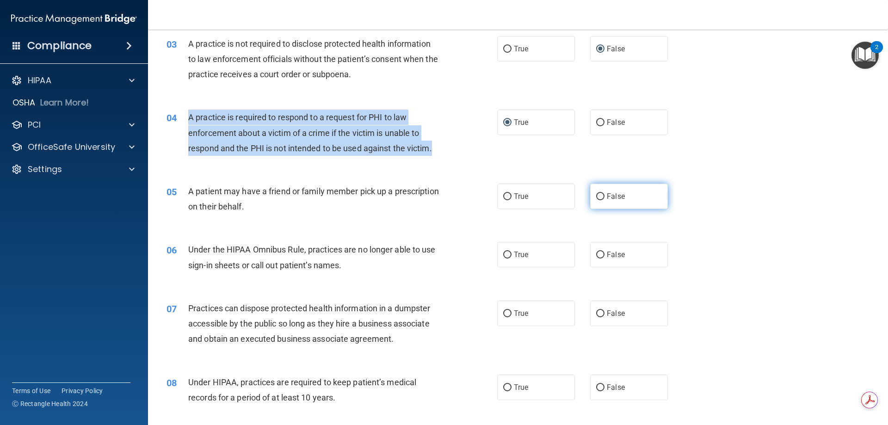
click at [597, 194] on input "False" at bounding box center [600, 196] width 8 height 7
radio input "true"
click at [506, 196] on input "True" at bounding box center [507, 196] width 8 height 7
radio input "true"
click at [412, 145] on span "A practice is required to respond to a request for PHI to law enforcement about…" at bounding box center [310, 132] width 244 height 40
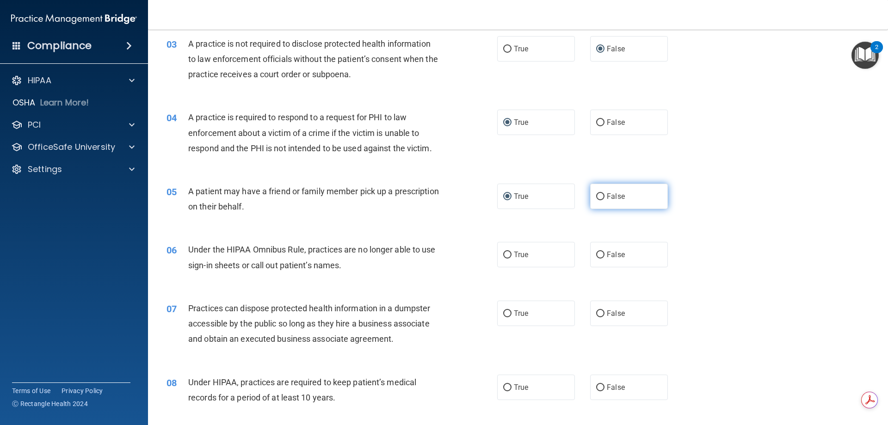
click at [596, 195] on input "False" at bounding box center [600, 196] width 8 height 7
radio input "true"
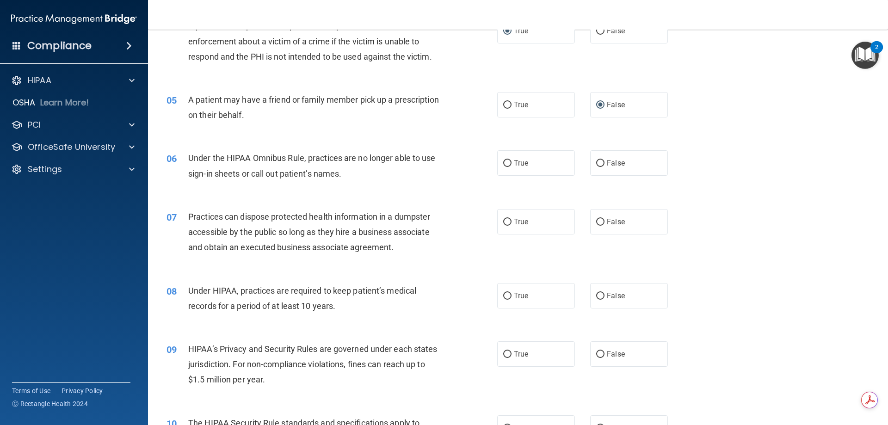
scroll to position [278, 0]
click at [503, 101] on input "True" at bounding box center [507, 104] width 8 height 7
radio input "true"
radio input "false"
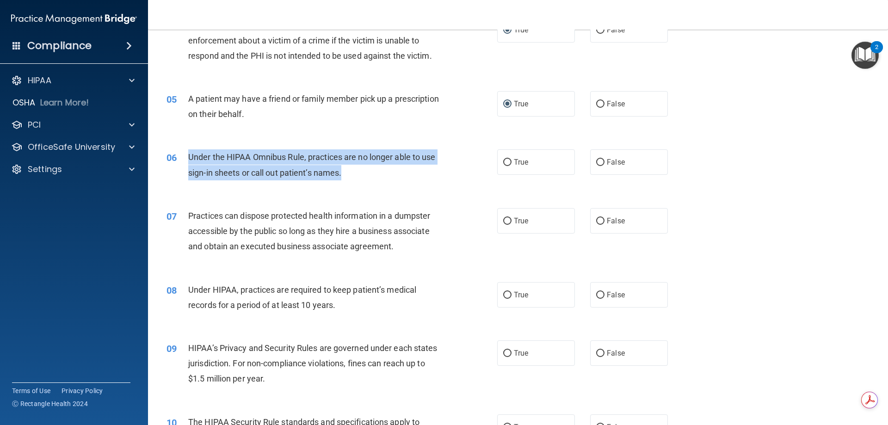
drag, startPoint x: 188, startPoint y: 154, endPoint x: 421, endPoint y: 169, distance: 233.2
click at [421, 169] on div "Under the HIPAA Omnibus Rule, practices are no longer able to use sign-in sheet…" at bounding box center [317, 164] width 259 height 31
copy span "Under the HIPAA Omnibus Rule, practices are no longer able to use sign-in sheet…"
click at [598, 161] on input "False" at bounding box center [600, 162] width 8 height 7
radio input "true"
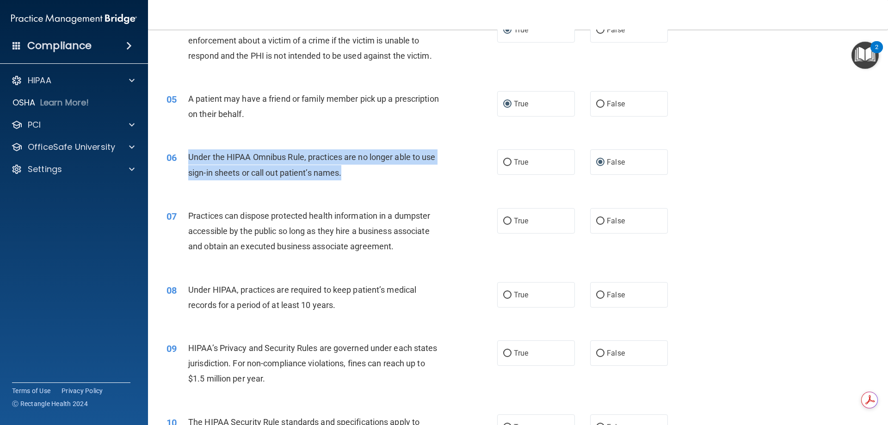
click at [339, 180] on div "06 Under the HIPAA Omnibus Rule, practices are no longer able to use sign-in sh…" at bounding box center [332, 166] width 359 height 35
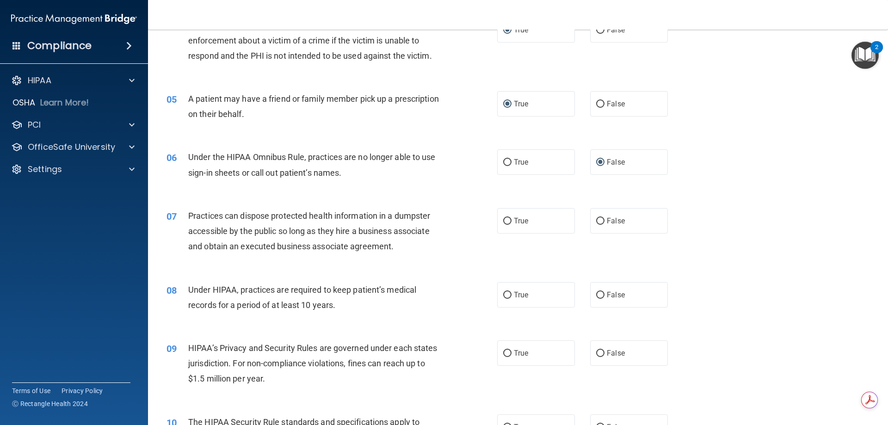
click at [321, 188] on div "06 Under the HIPAA Omnibus Rule, practices are no longer able to use sign-in sh…" at bounding box center [518, 167] width 717 height 58
click at [504, 220] on input "True" at bounding box center [507, 221] width 8 height 7
radio input "true"
click at [599, 219] on input "False" at bounding box center [600, 221] width 8 height 7
radio input "true"
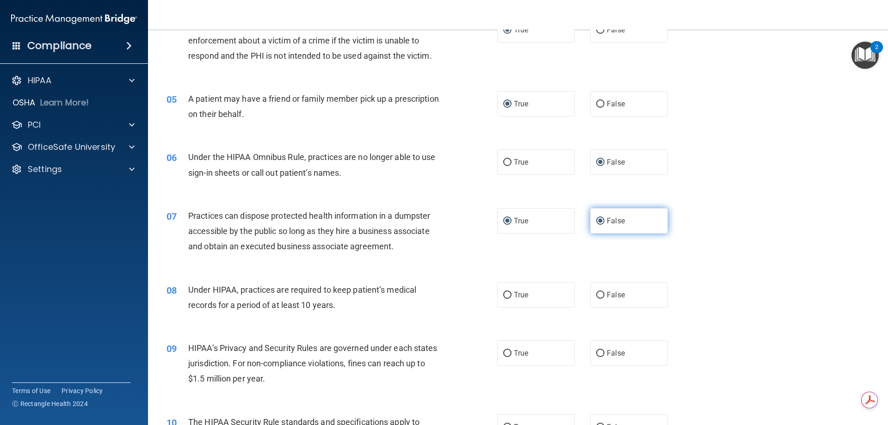
radio input "false"
click at [596, 294] on input "False" at bounding box center [600, 295] width 8 height 7
radio input "true"
click at [73, 46] on h4 "Compliance" at bounding box center [59, 45] width 64 height 13
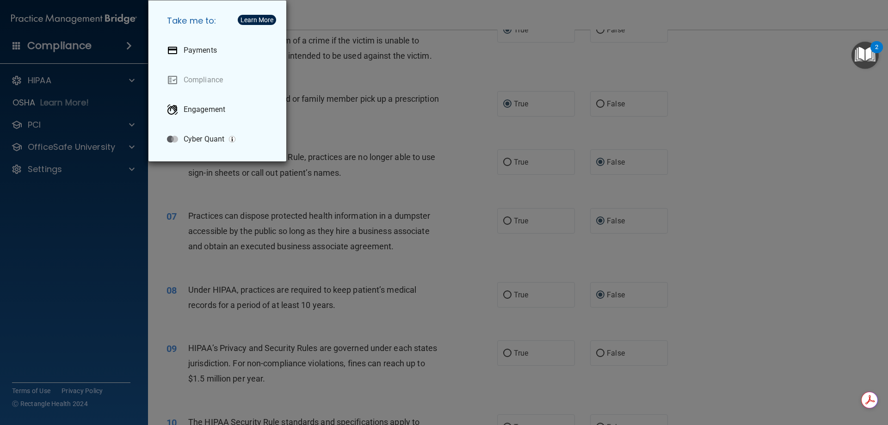
click at [54, 150] on div "Take me to: Payments Compliance Engagement Cyber Quant" at bounding box center [444, 212] width 888 height 425
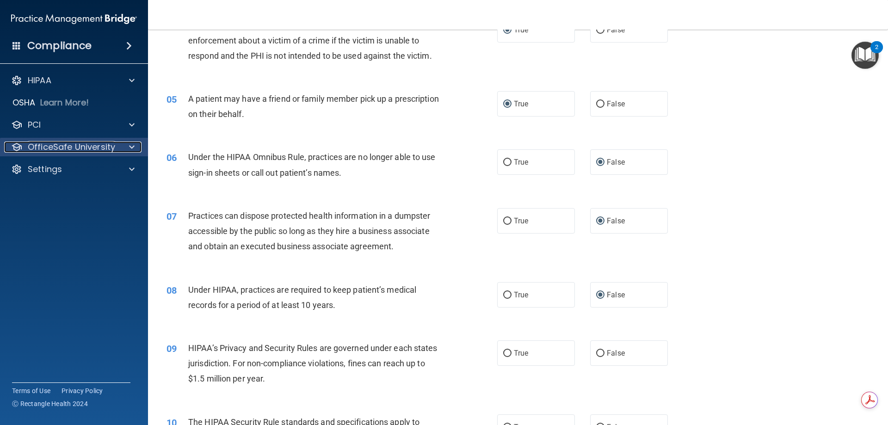
click at [69, 146] on p "OfficeSafe University" at bounding box center [71, 147] width 87 height 11
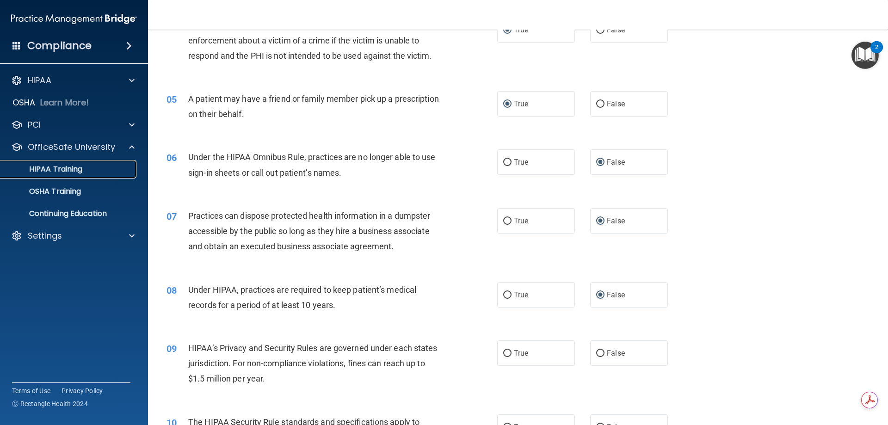
click at [57, 169] on p "HIPAA Training" at bounding box center [44, 169] width 76 height 9
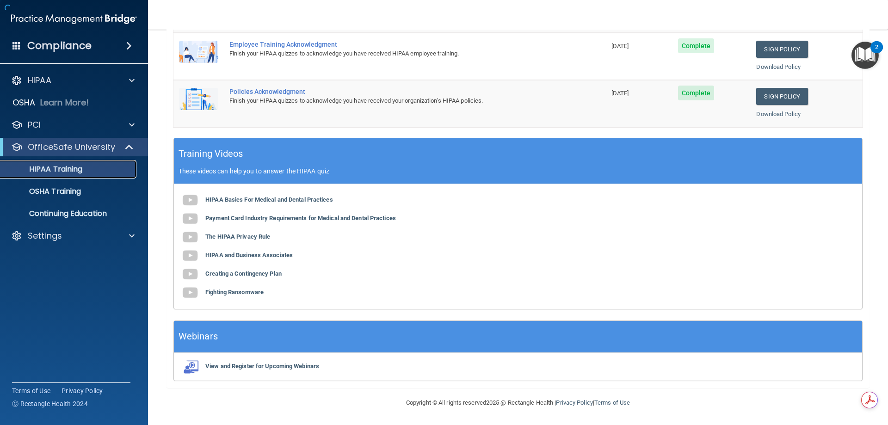
scroll to position [186, 0]
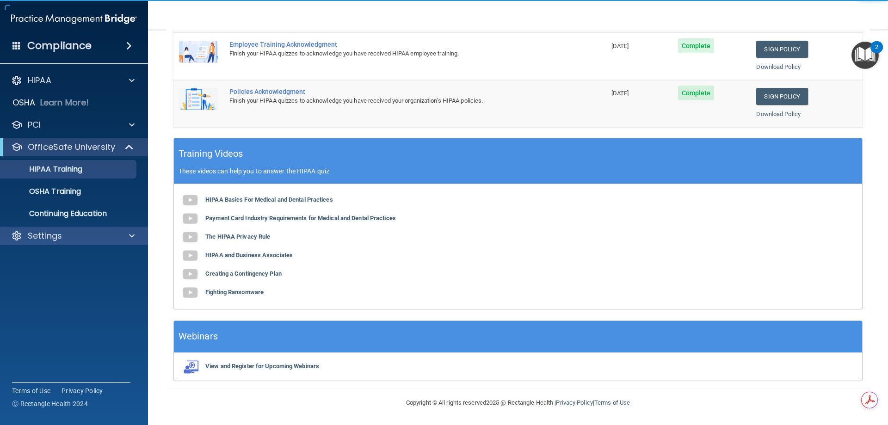
click at [35, 229] on div "Settings" at bounding box center [74, 236] width 148 height 19
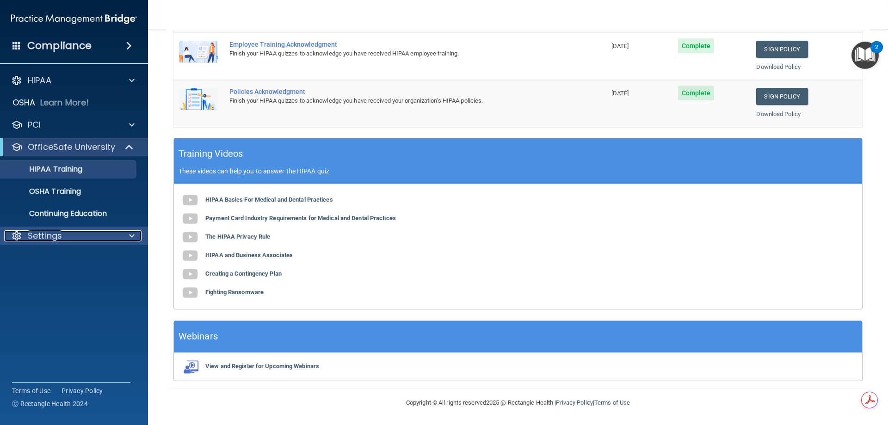
click at [57, 236] on p "Settings" at bounding box center [45, 235] width 34 height 11
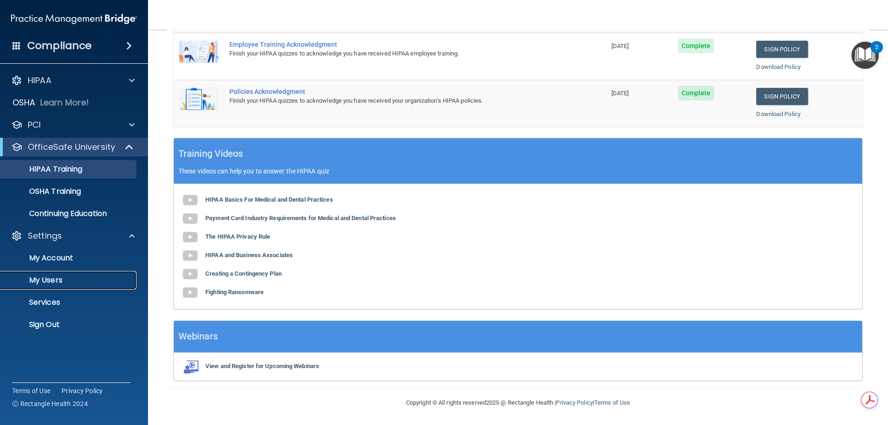
click at [49, 279] on p "My Users" at bounding box center [69, 280] width 126 height 9
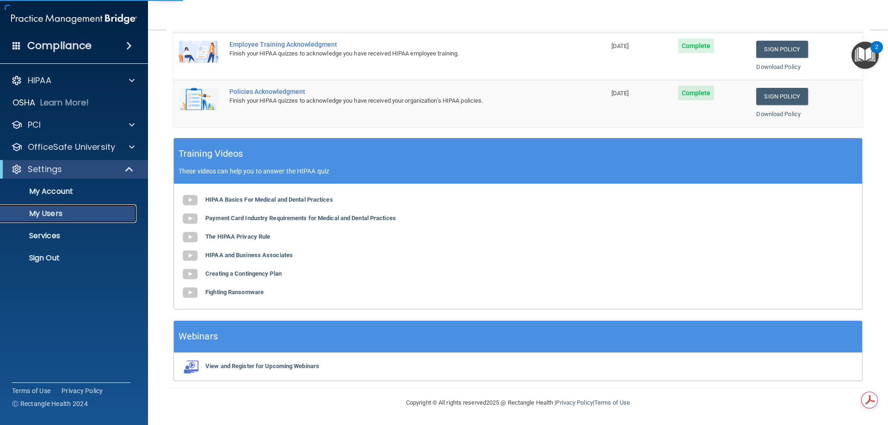
select select "20"
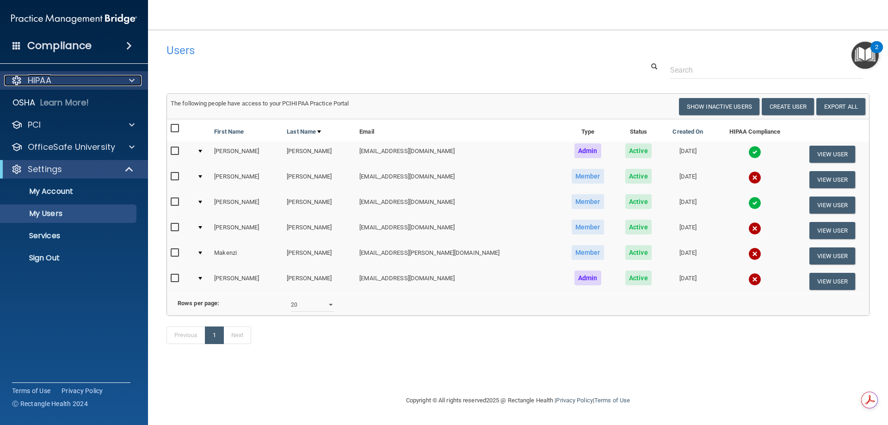
click at [46, 78] on p "HIPAA" at bounding box center [40, 80] width 24 height 11
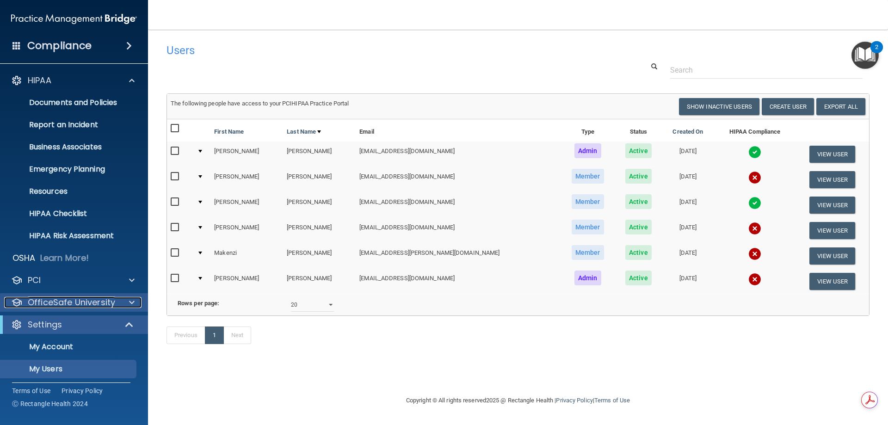
click at [31, 303] on p "OfficeSafe University" at bounding box center [71, 302] width 87 height 11
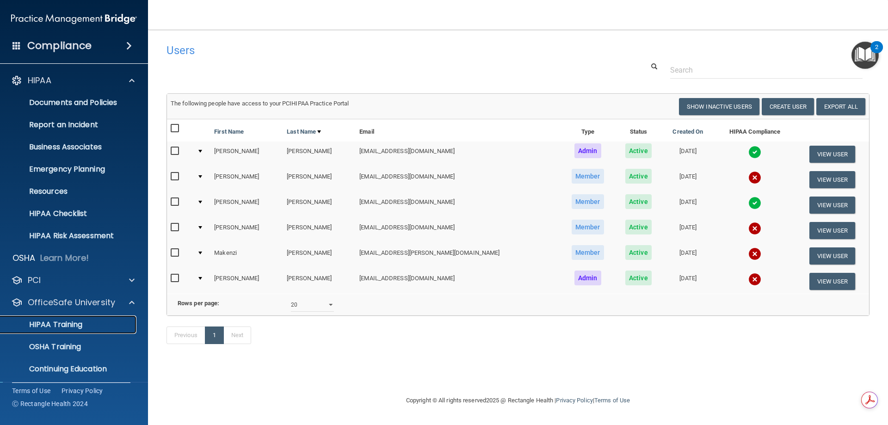
click at [37, 322] on p "HIPAA Training" at bounding box center [44, 324] width 76 height 9
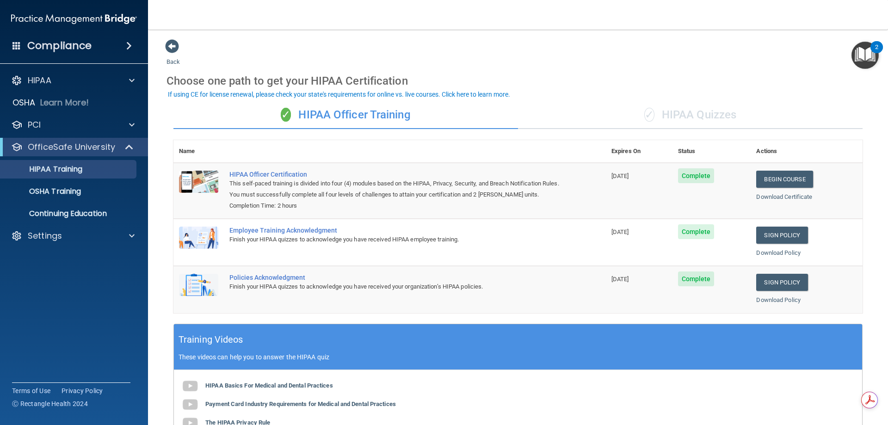
click at [717, 111] on div "✓ HIPAA Quizzes" at bounding box center [690, 115] width 345 height 28
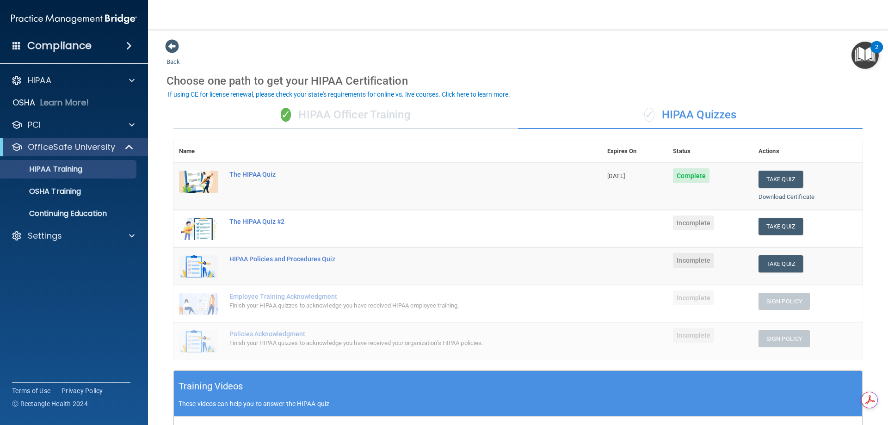
click at [679, 179] on span "Complete" at bounding box center [691, 175] width 37 height 15
click at [762, 180] on button "Take Quiz" at bounding box center [781, 179] width 44 height 17
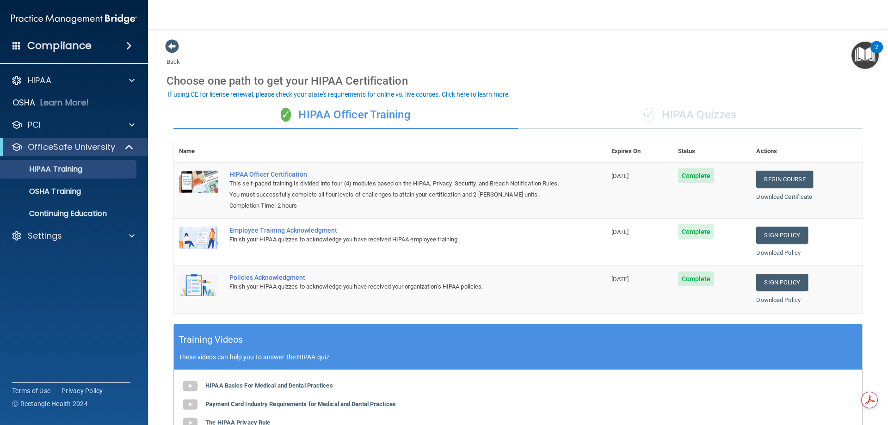
click at [650, 117] on span "✓" at bounding box center [649, 115] width 10 height 14
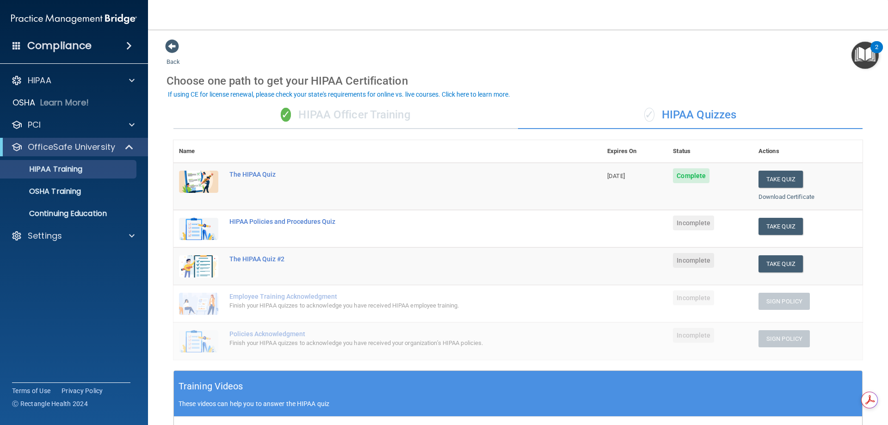
click at [685, 175] on span "Complete" at bounding box center [691, 175] width 37 height 15
click at [252, 177] on div "The HIPAA Quiz" at bounding box center [392, 174] width 326 height 7
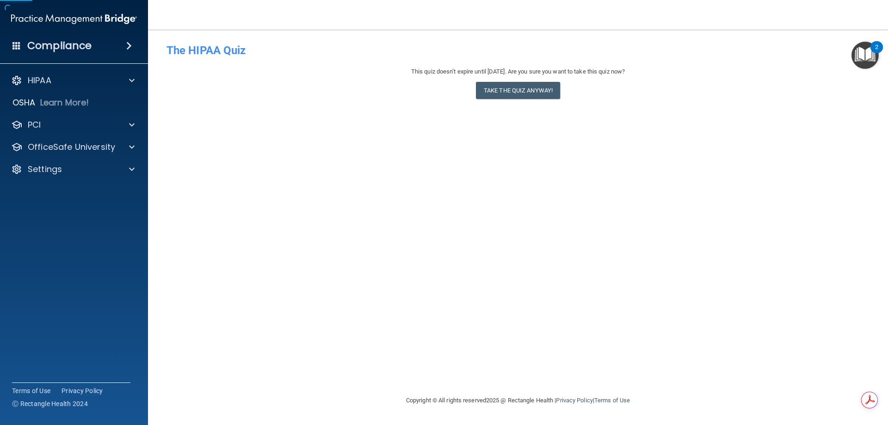
click at [252, 177] on div "- The HIPAA Quiz This quiz doesn’t expire until 10/08/2026. Are you sure you wa…" at bounding box center [518, 212] width 703 height 347
click at [518, 97] on button "Take the quiz anyway!" at bounding box center [518, 90] width 84 height 17
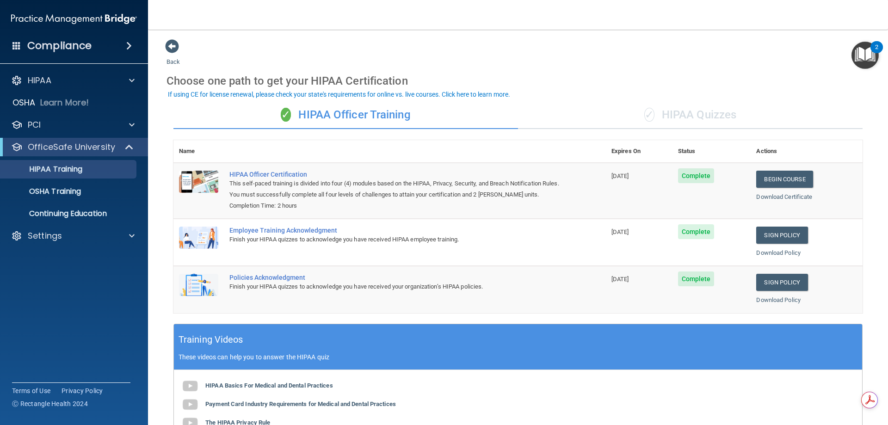
click at [693, 119] on div "✓ HIPAA Quizzes" at bounding box center [690, 115] width 345 height 28
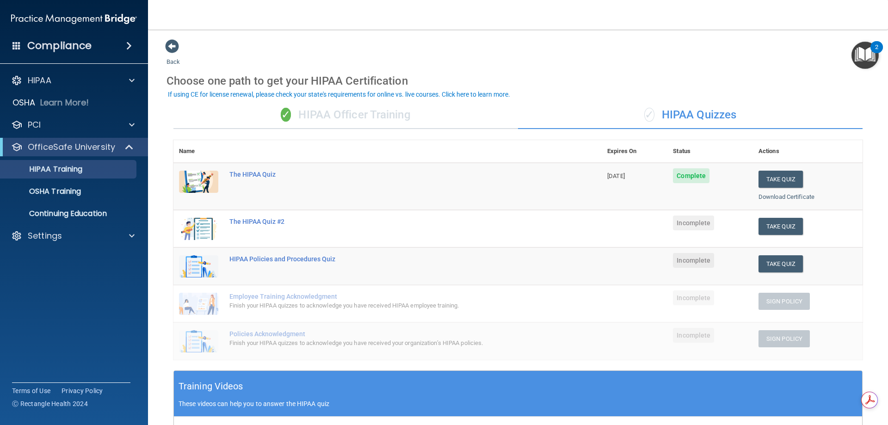
click at [699, 221] on span "Incomplete" at bounding box center [693, 223] width 41 height 15
click at [771, 227] on button "Take Quiz" at bounding box center [781, 226] width 44 height 17
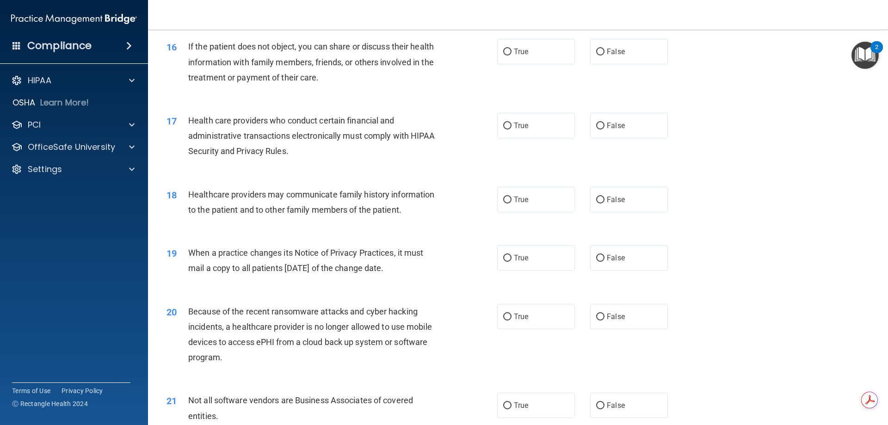
scroll to position [757, 0]
